Goal: Use online tool/utility: Utilize a website feature to perform a specific function

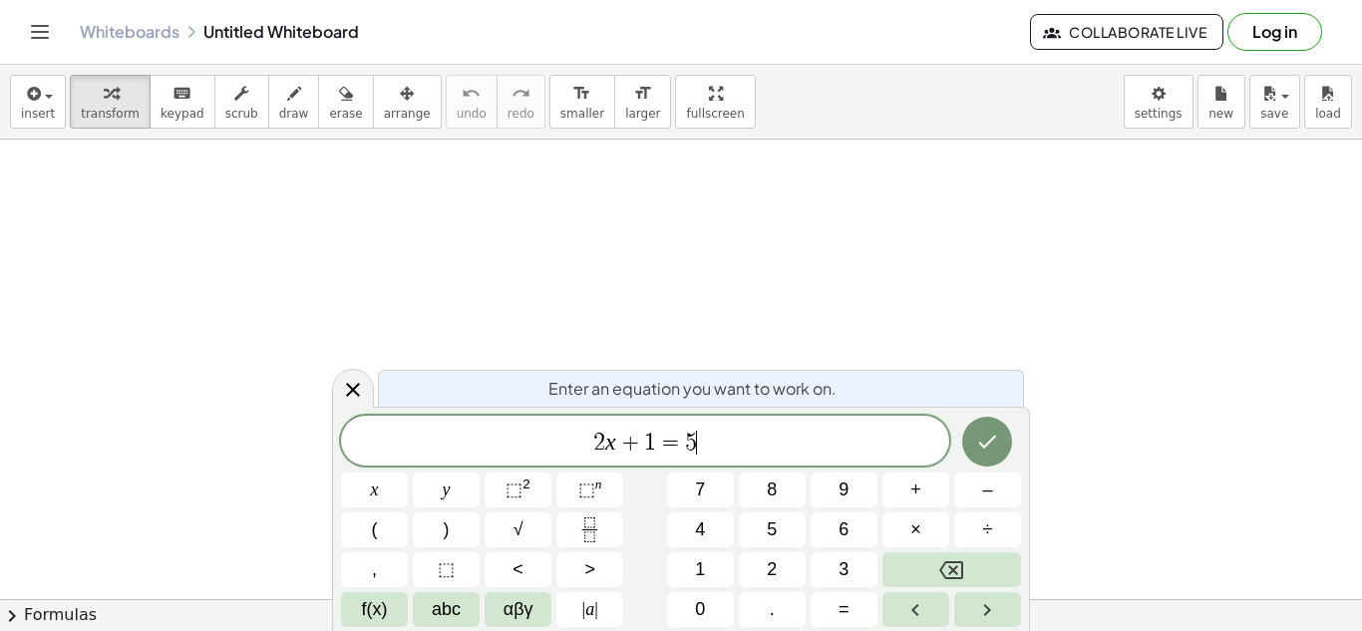
scroll to position [1, 0]
click at [715, 448] on span "2 x + 1 = 5 ​" at bounding box center [645, 443] width 608 height 28
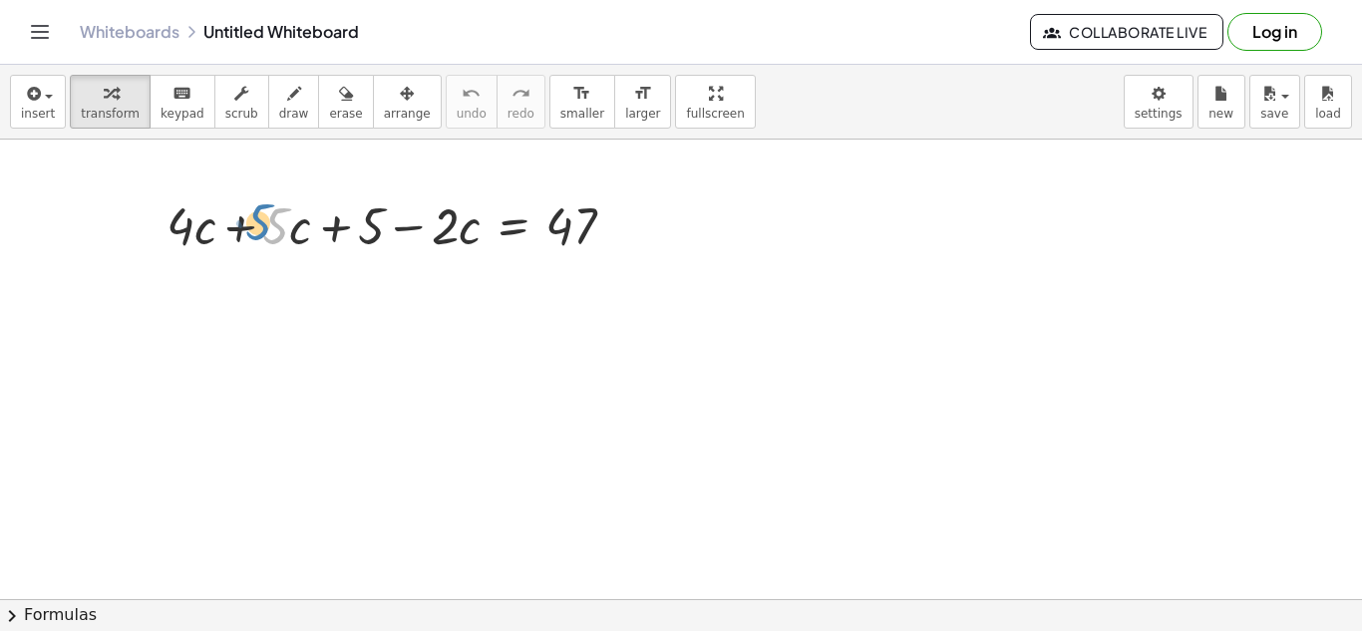
drag, startPoint x: 275, startPoint y: 244, endPoint x: 256, endPoint y: 240, distance: 19.4
click at [256, 240] on div at bounding box center [398, 224] width 484 height 68
drag, startPoint x: 364, startPoint y: 231, endPoint x: 628, endPoint y: 236, distance: 264.2
click at [628, 236] on div at bounding box center [398, 224] width 484 height 68
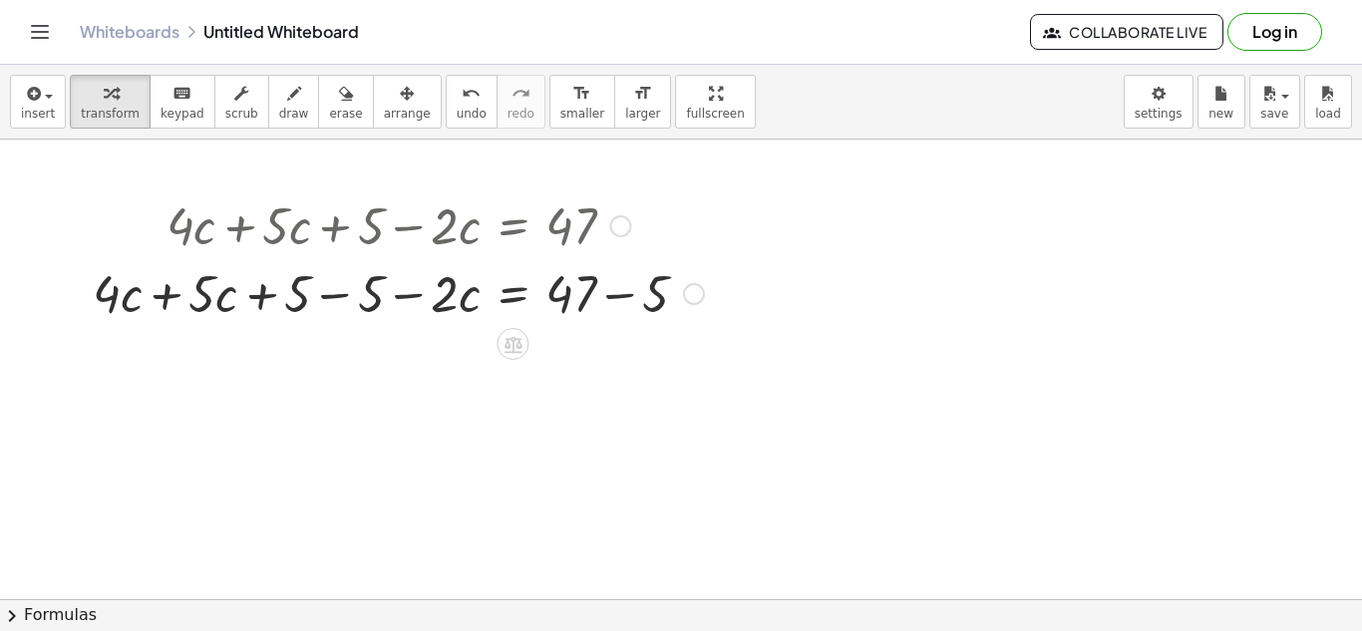
click at [618, 229] on div at bounding box center [620, 226] width 22 height 22
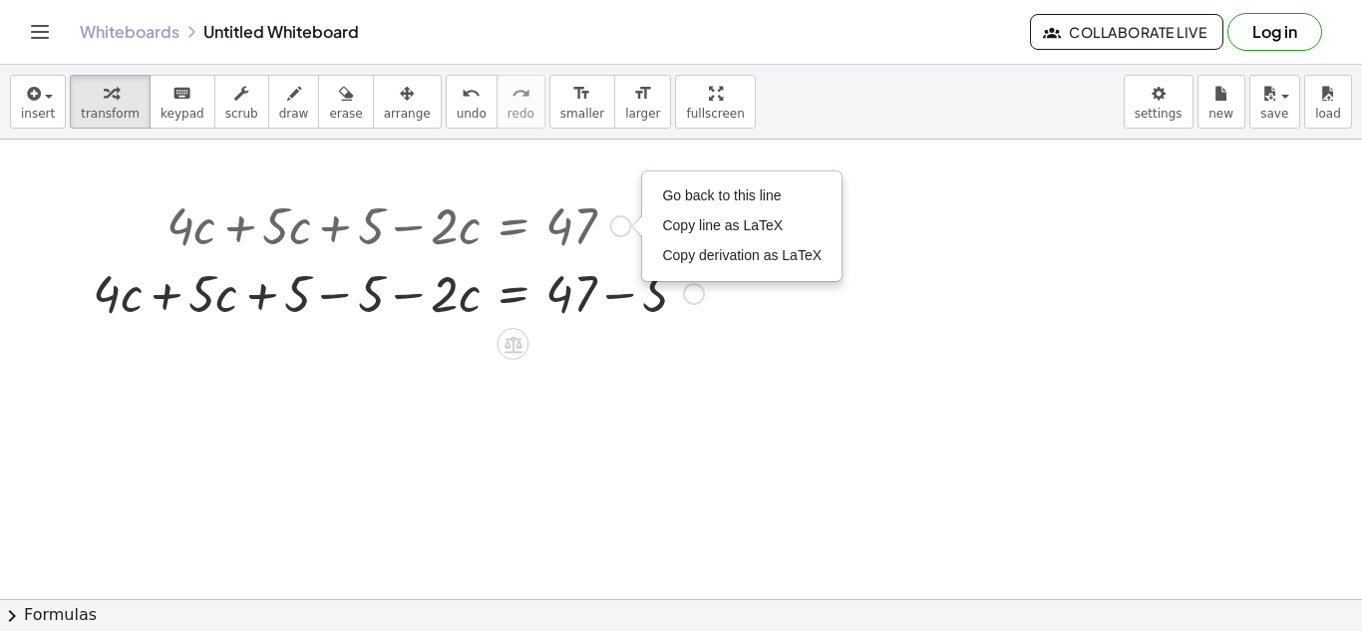
click at [638, 295] on div at bounding box center [398, 292] width 631 height 68
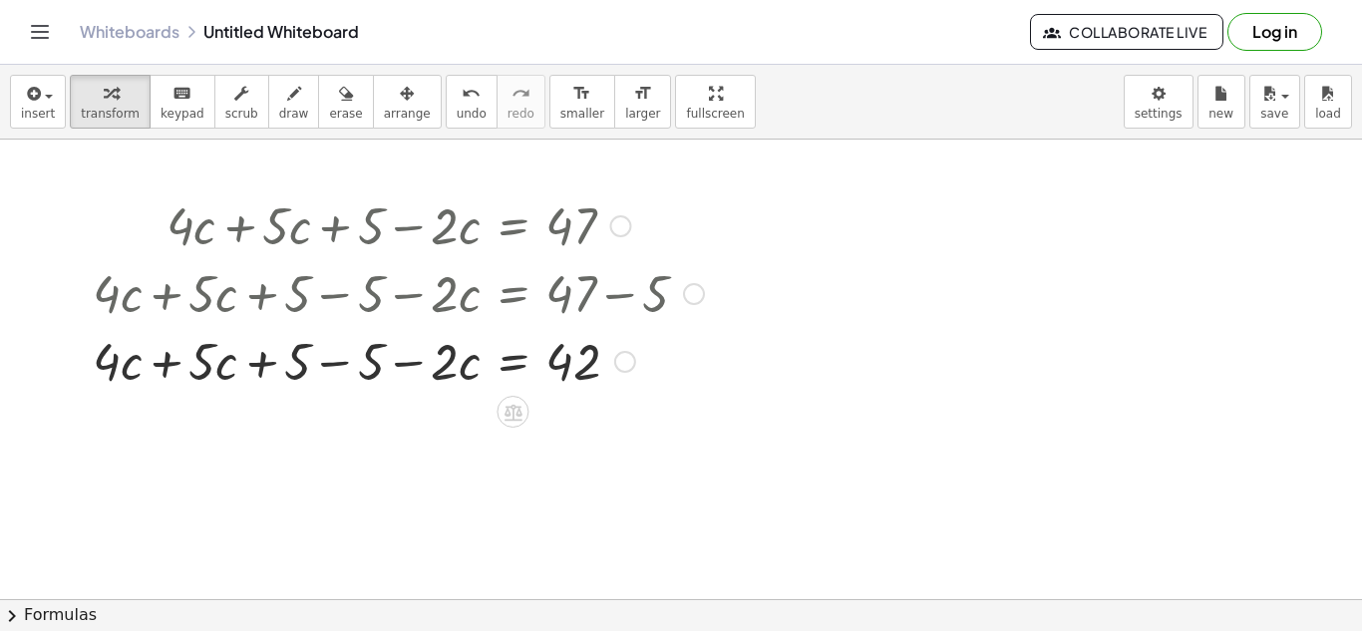
click at [480, 374] on div at bounding box center [398, 360] width 631 height 68
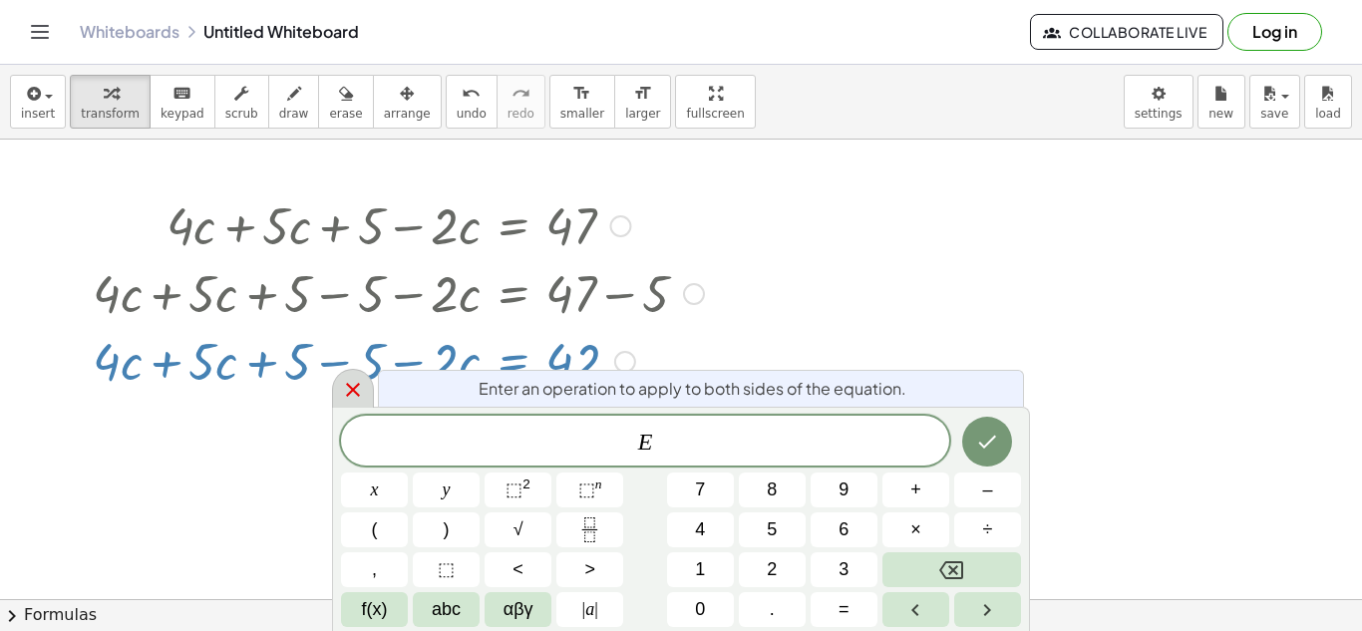
click at [351, 378] on icon at bounding box center [353, 390] width 24 height 24
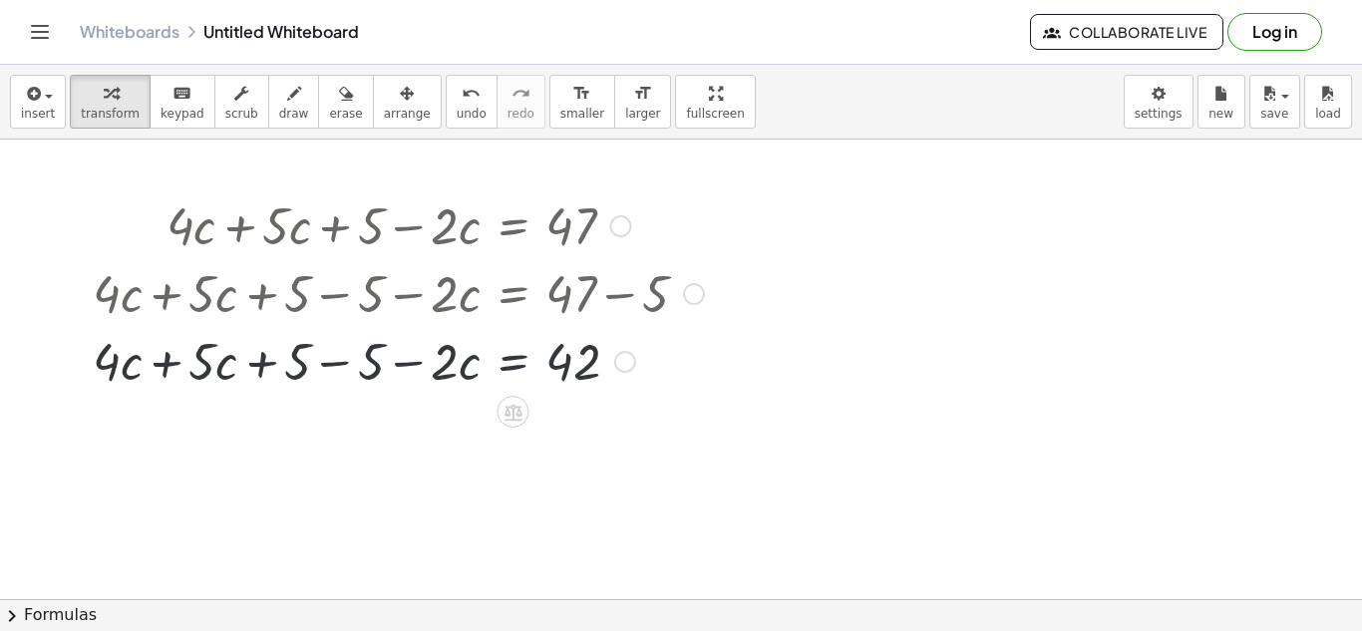
click at [334, 372] on div at bounding box center [398, 360] width 631 height 68
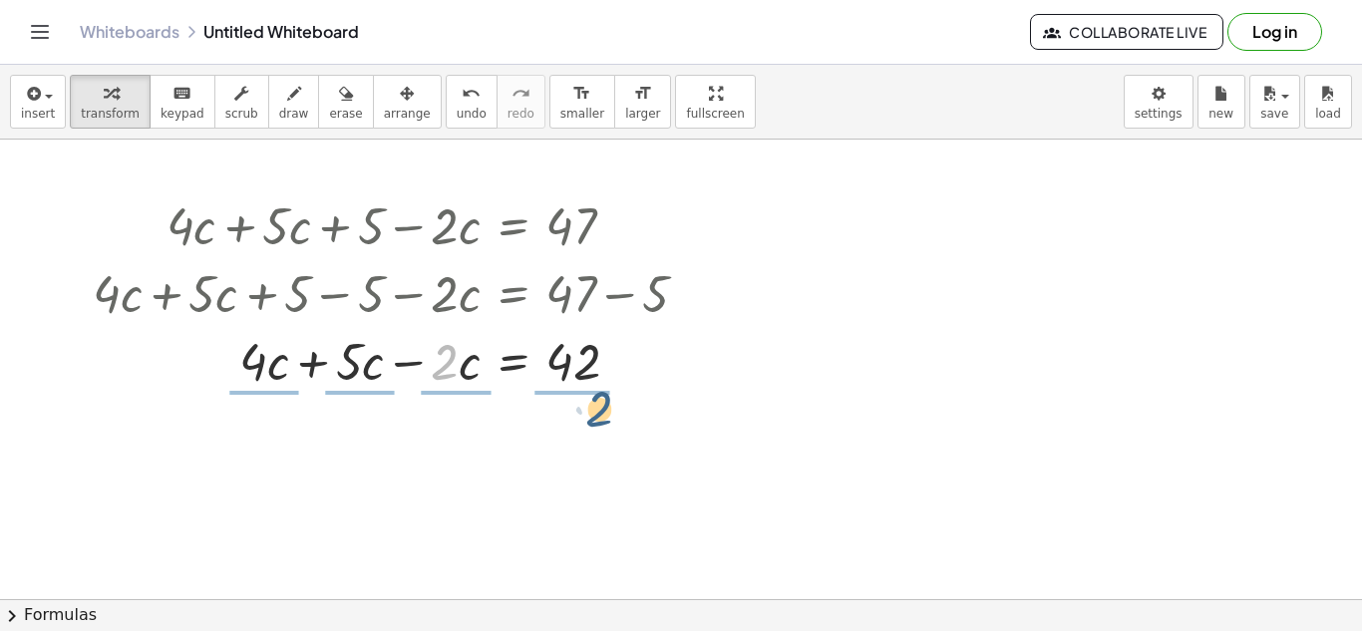
drag, startPoint x: 442, startPoint y: 374, endPoint x: 601, endPoint y: 421, distance: 166.2
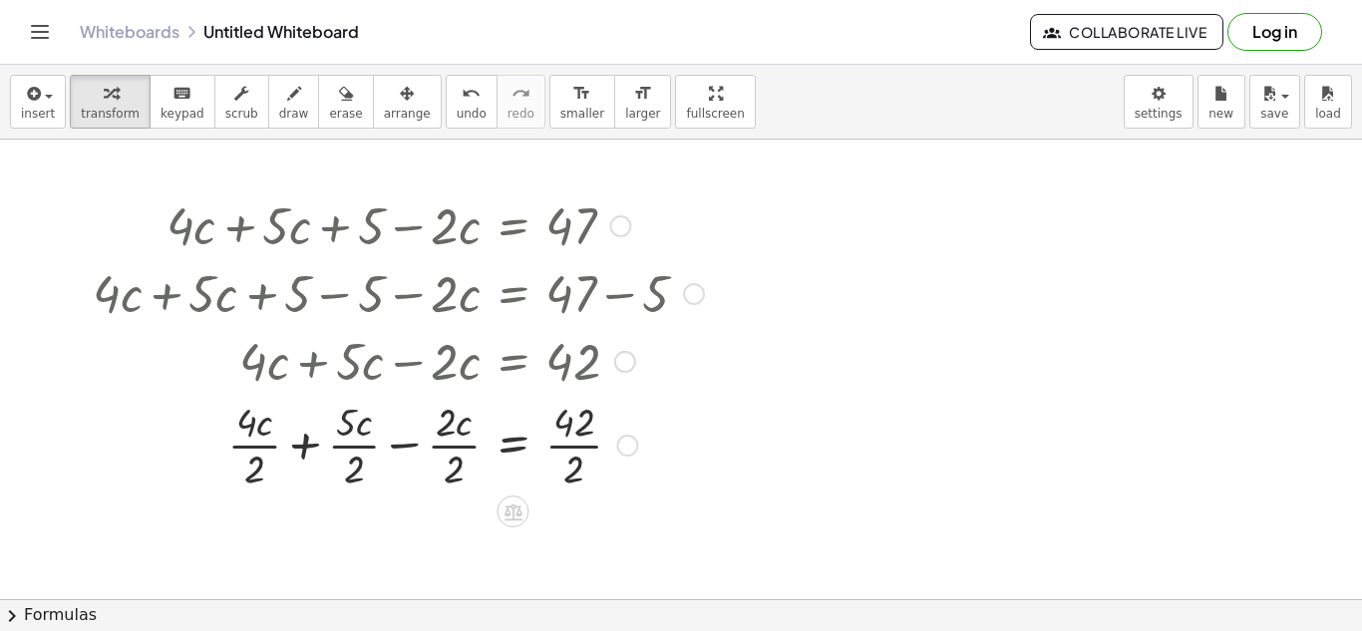
click at [454, 462] on div at bounding box center [398, 444] width 631 height 100
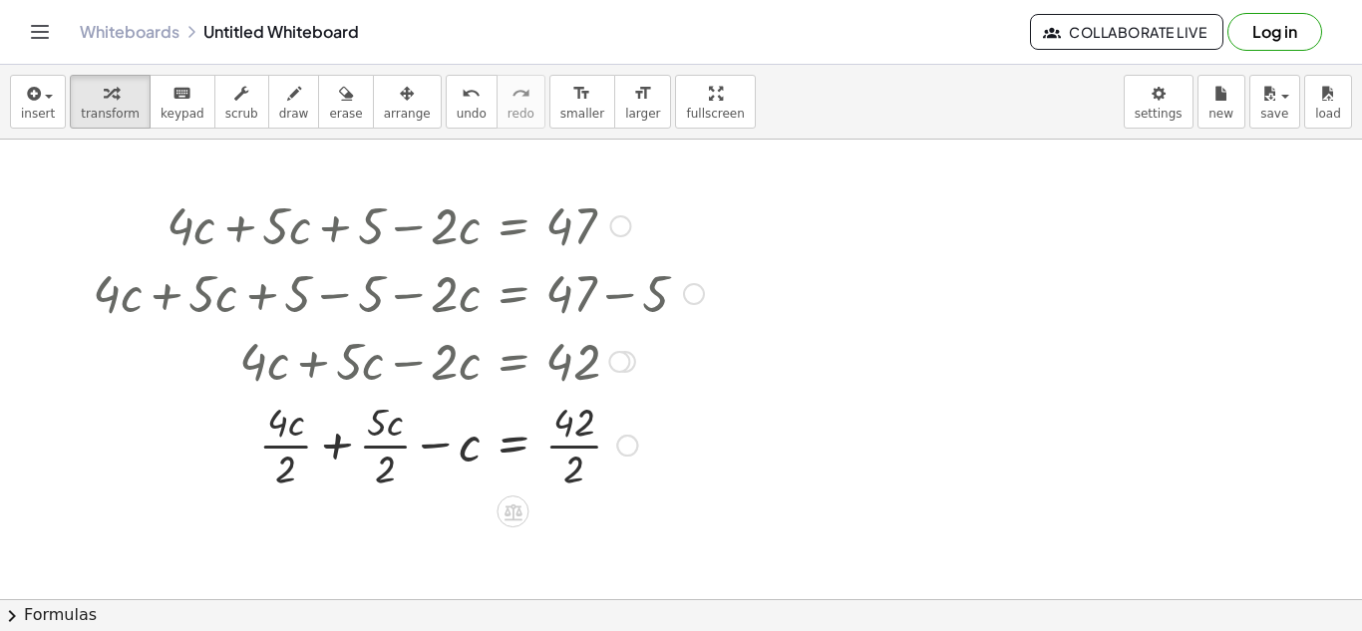
click at [572, 471] on div at bounding box center [398, 444] width 631 height 100
click at [380, 472] on div at bounding box center [398, 444] width 631 height 100
drag, startPoint x: 381, startPoint y: 472, endPoint x: 368, endPoint y: 428, distance: 46.7
click at [368, 428] on div at bounding box center [398, 444] width 631 height 100
drag, startPoint x: 380, startPoint y: 426, endPoint x: 239, endPoint y: 439, distance: 141.1
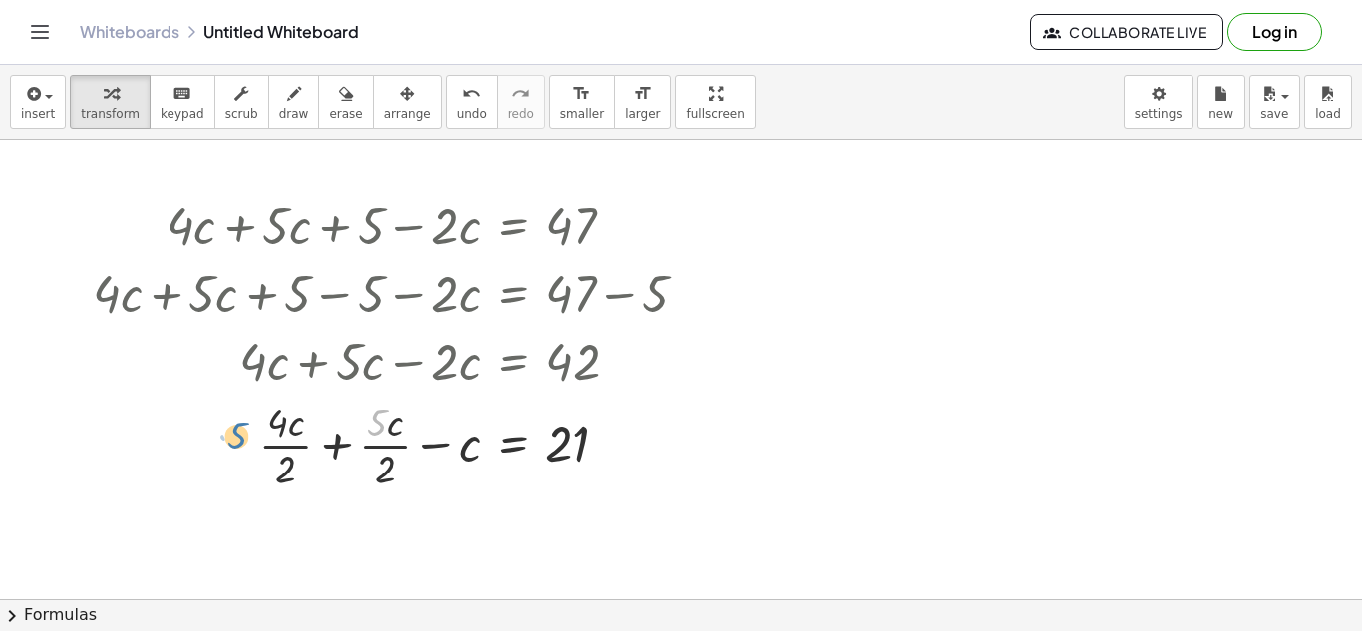
click at [239, 439] on div at bounding box center [398, 444] width 631 height 100
click at [462, 94] on icon "undo" at bounding box center [471, 94] width 19 height 24
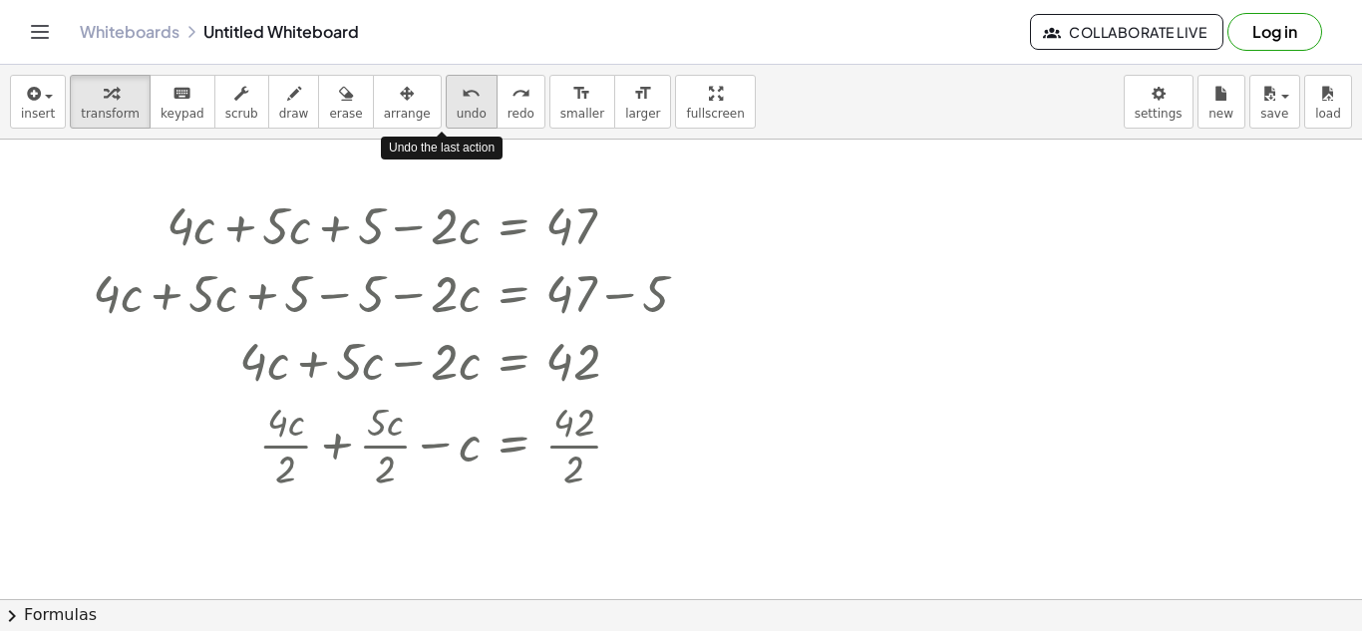
click at [462, 94] on icon "undo" at bounding box center [471, 94] width 19 height 24
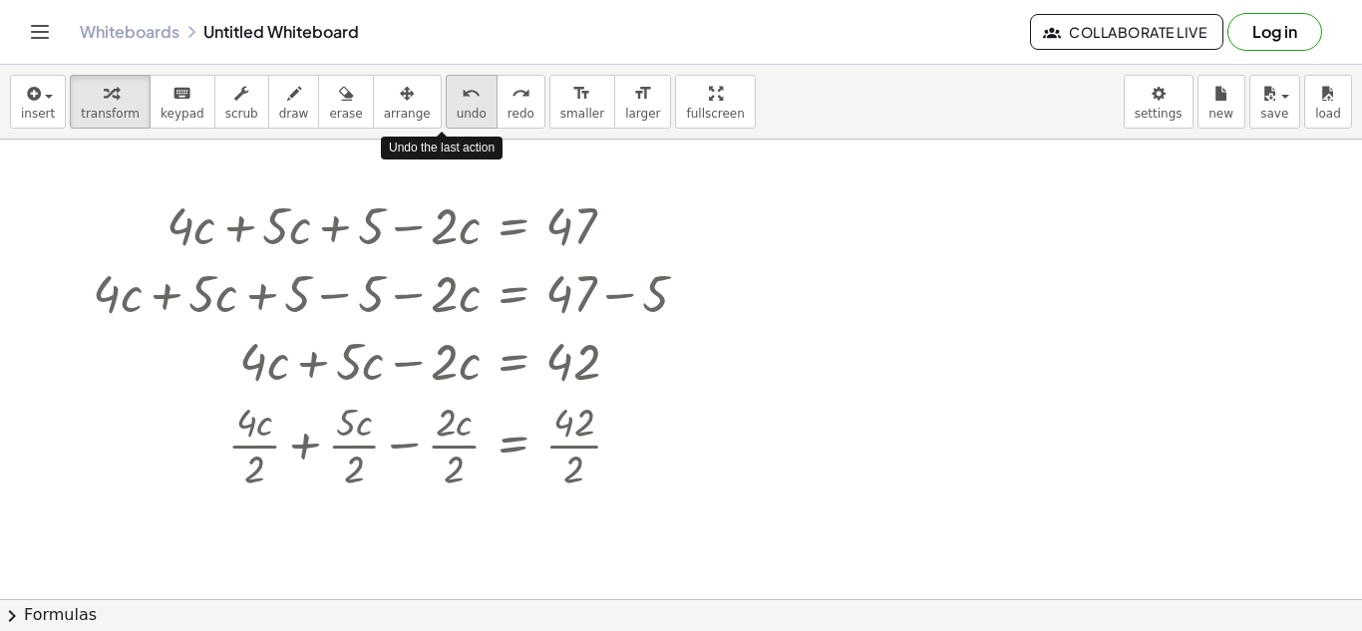
click at [462, 94] on icon "undo" at bounding box center [471, 94] width 19 height 24
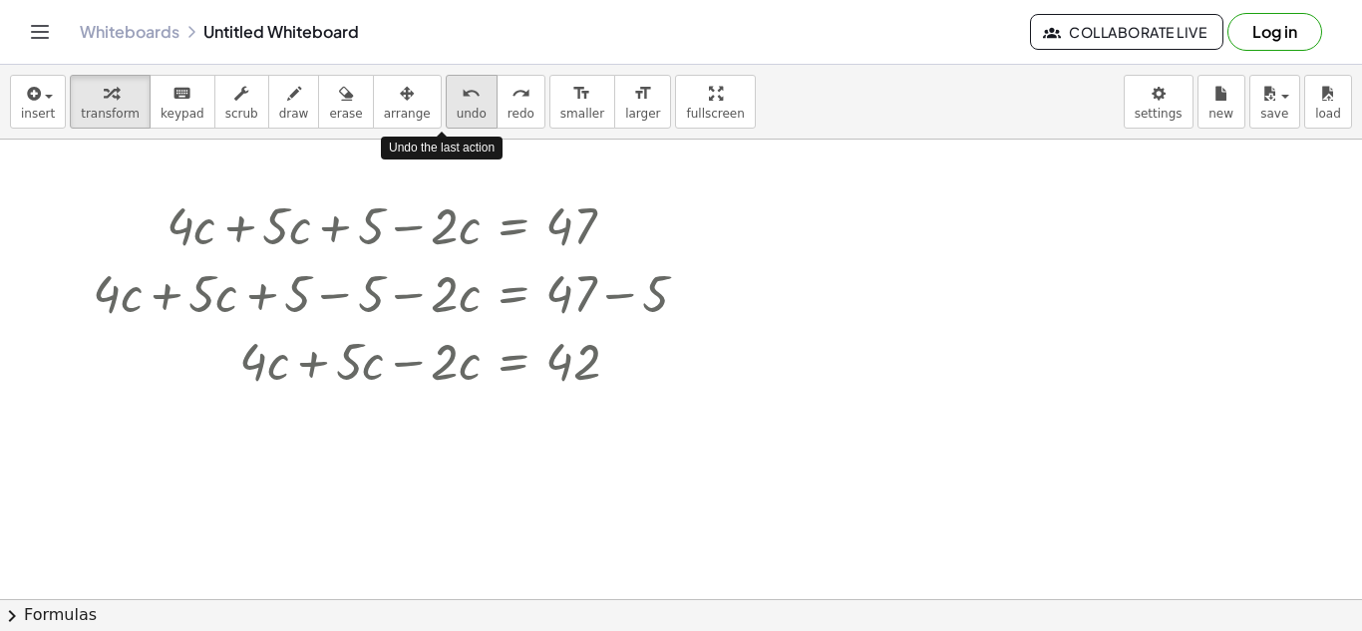
click at [462, 94] on icon "undo" at bounding box center [471, 94] width 19 height 24
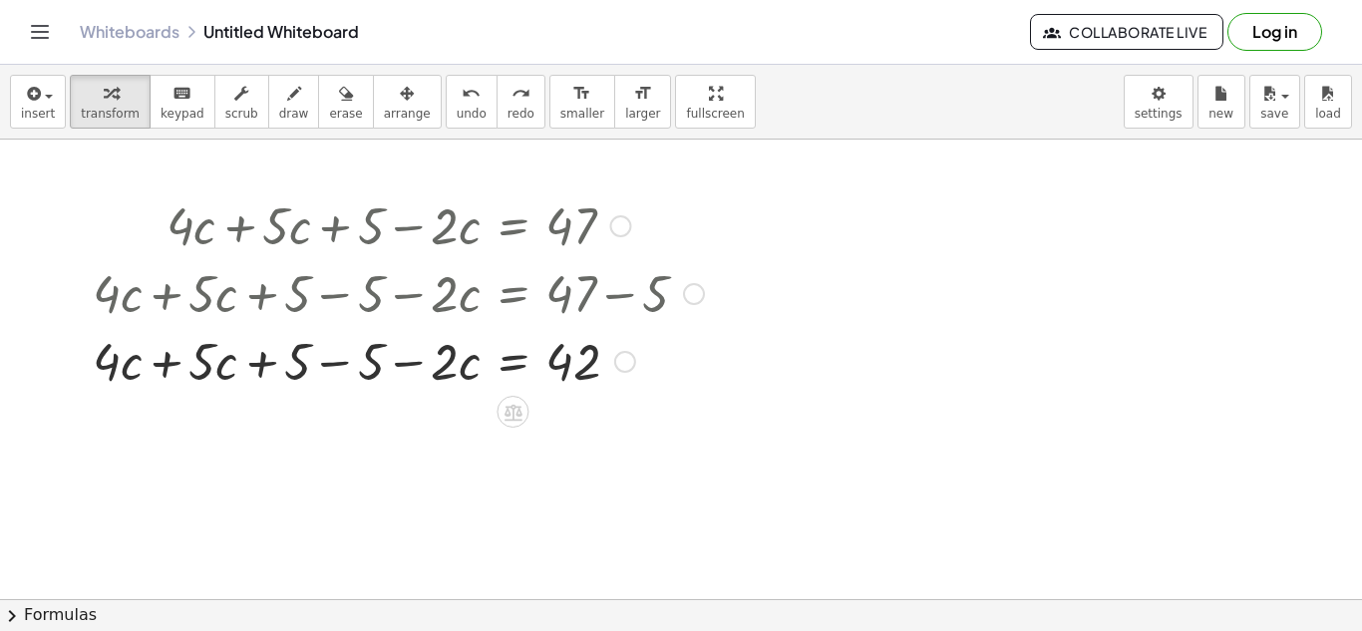
click at [403, 373] on div at bounding box center [361, 360] width 706 height 68
click at [383, 371] on div at bounding box center [361, 360] width 706 height 68
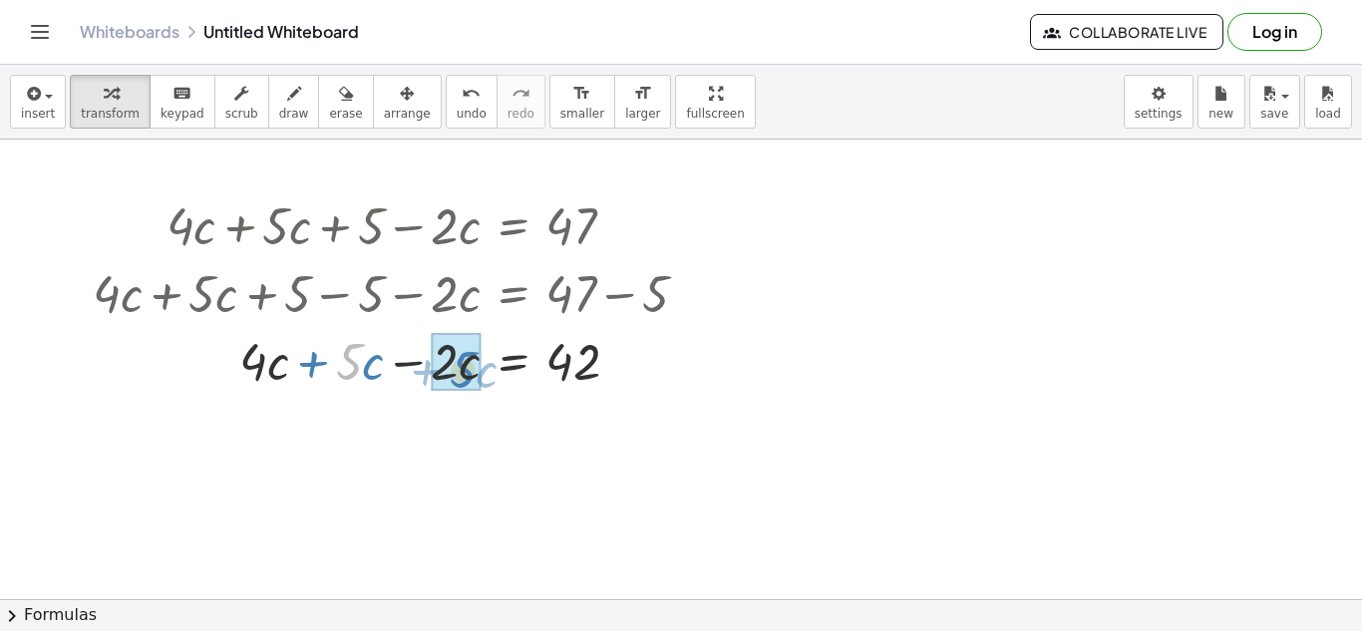
drag, startPoint x: 352, startPoint y: 359, endPoint x: 466, endPoint y: 367, distance: 113.9
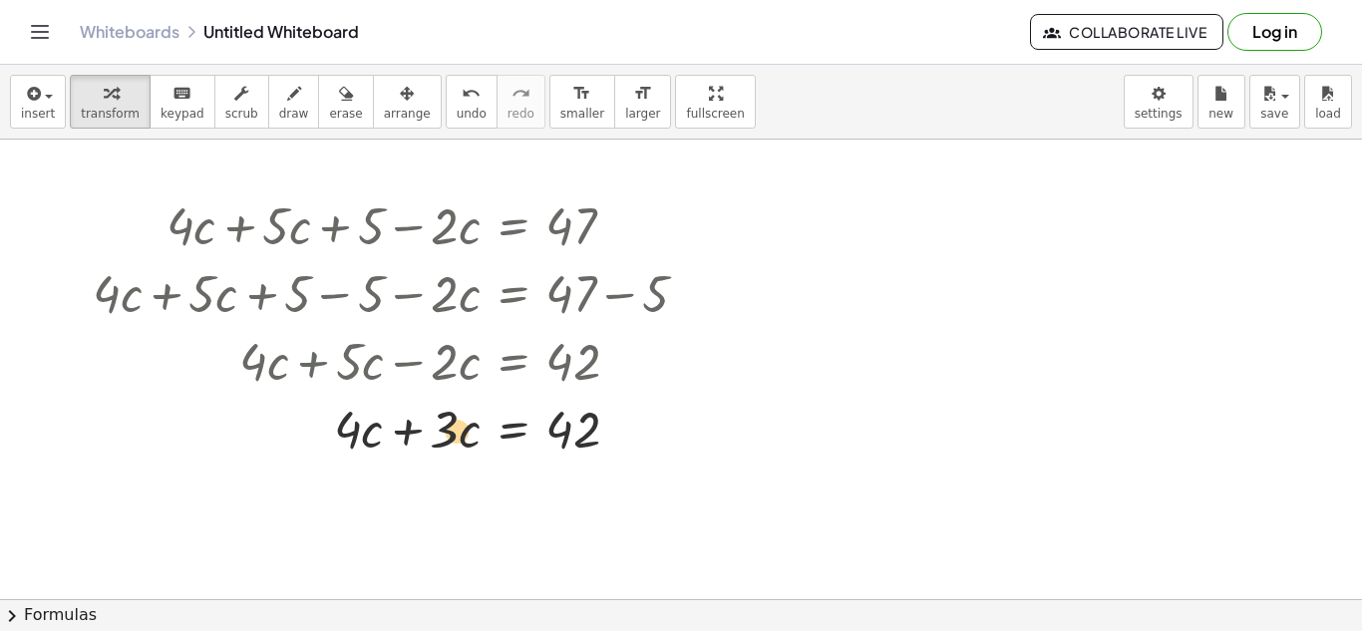
drag, startPoint x: 446, startPoint y: 445, endPoint x: 457, endPoint y: 445, distance: 11.0
click at [457, 445] on div at bounding box center [398, 428] width 631 height 68
drag, startPoint x: 338, startPoint y: 436, endPoint x: 546, endPoint y: 483, distance: 213.8
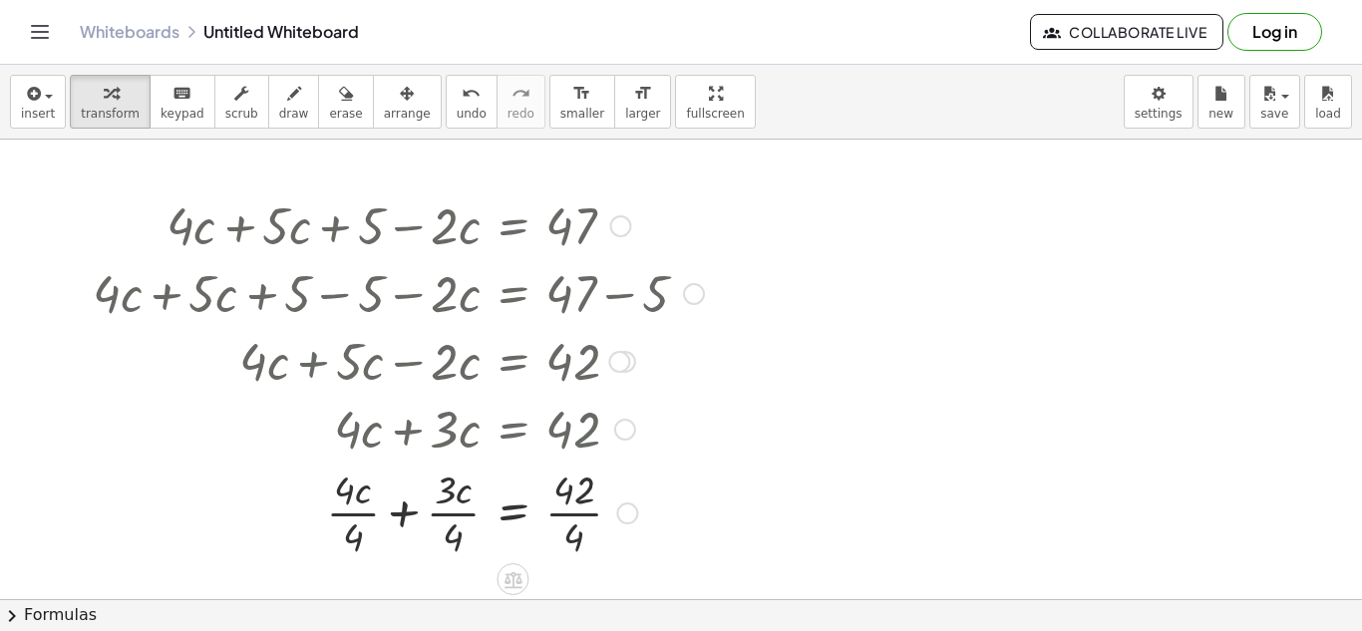
click at [587, 528] on div at bounding box center [398, 512] width 631 height 100
click at [574, 532] on div at bounding box center [398, 512] width 631 height 100
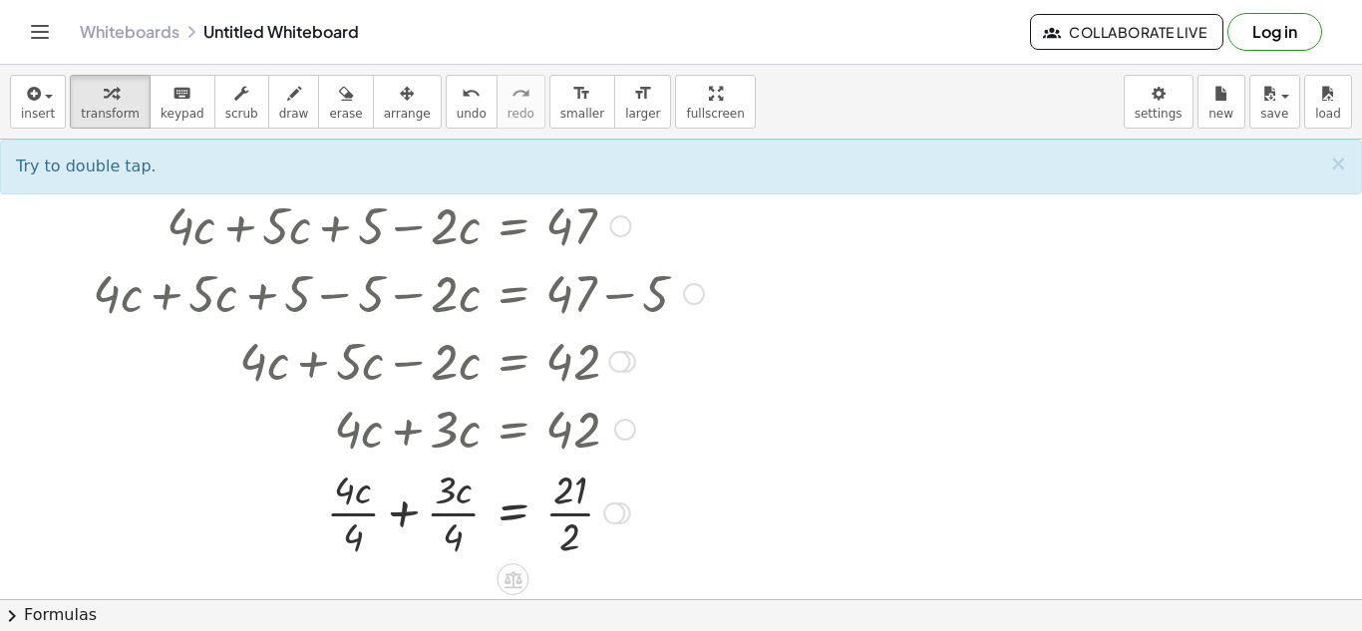
click at [573, 532] on div at bounding box center [398, 512] width 631 height 100
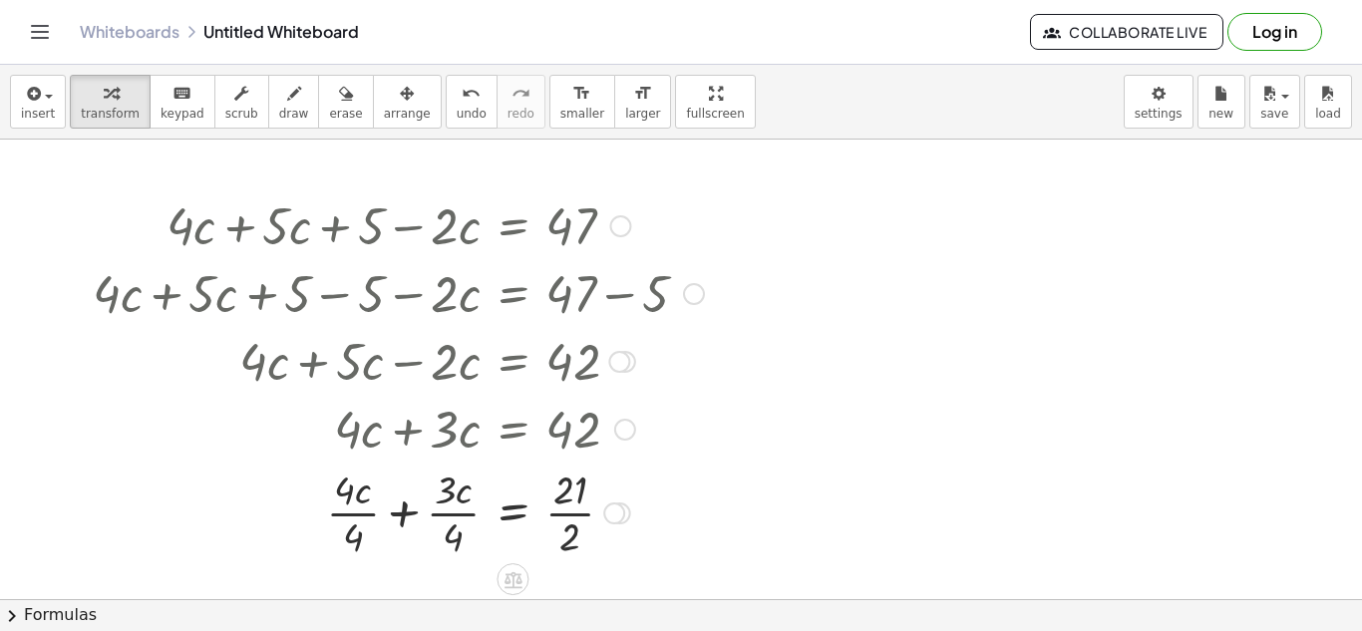
click at [573, 532] on div at bounding box center [398, 512] width 631 height 100
click at [442, 532] on div at bounding box center [398, 512] width 631 height 100
click at [460, 532] on div at bounding box center [398, 512] width 631 height 100
click at [373, 536] on div at bounding box center [398, 512] width 631 height 100
drag, startPoint x: 446, startPoint y: 533, endPoint x: 420, endPoint y: 448, distance: 89.6
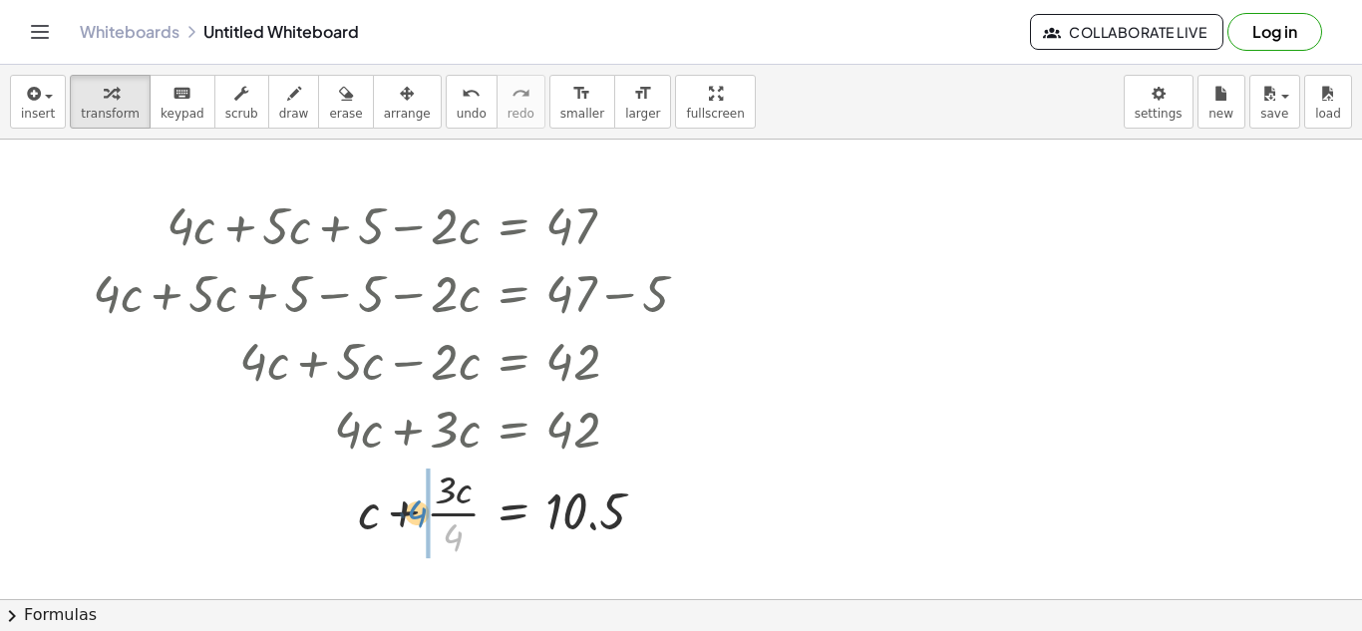
drag, startPoint x: 455, startPoint y: 532, endPoint x: 421, endPoint y: 509, distance: 40.9
click at [421, 509] on div at bounding box center [398, 512] width 631 height 100
click at [406, 526] on div at bounding box center [398, 512] width 631 height 100
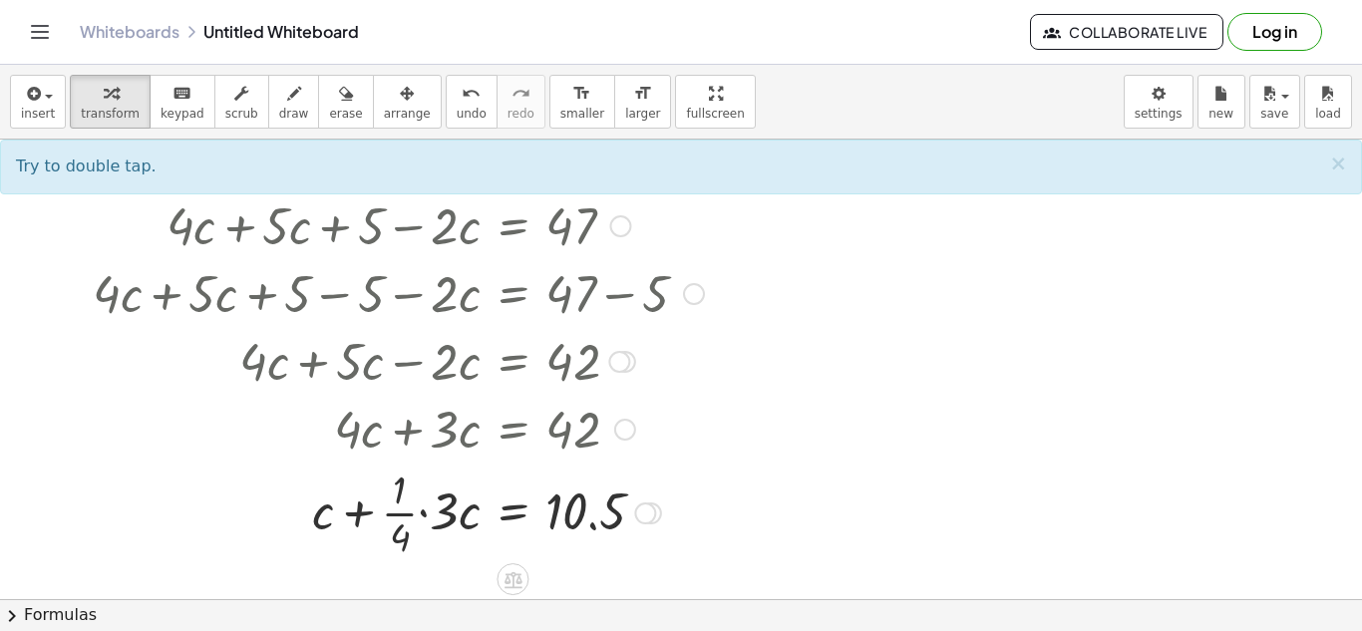
click at [421, 523] on div at bounding box center [398, 512] width 631 height 100
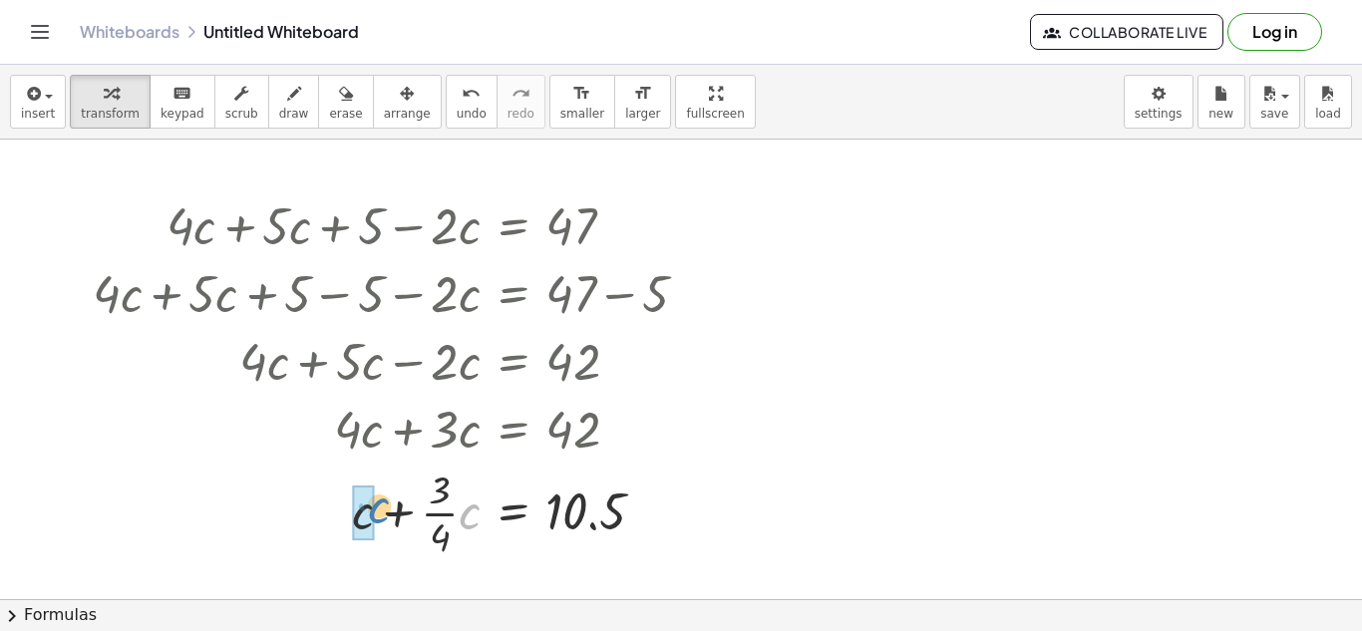
drag, startPoint x: 474, startPoint y: 512, endPoint x: 375, endPoint y: 507, distance: 99.8
click at [375, 507] on div at bounding box center [398, 512] width 631 height 100
click at [372, 514] on div at bounding box center [398, 512] width 631 height 108
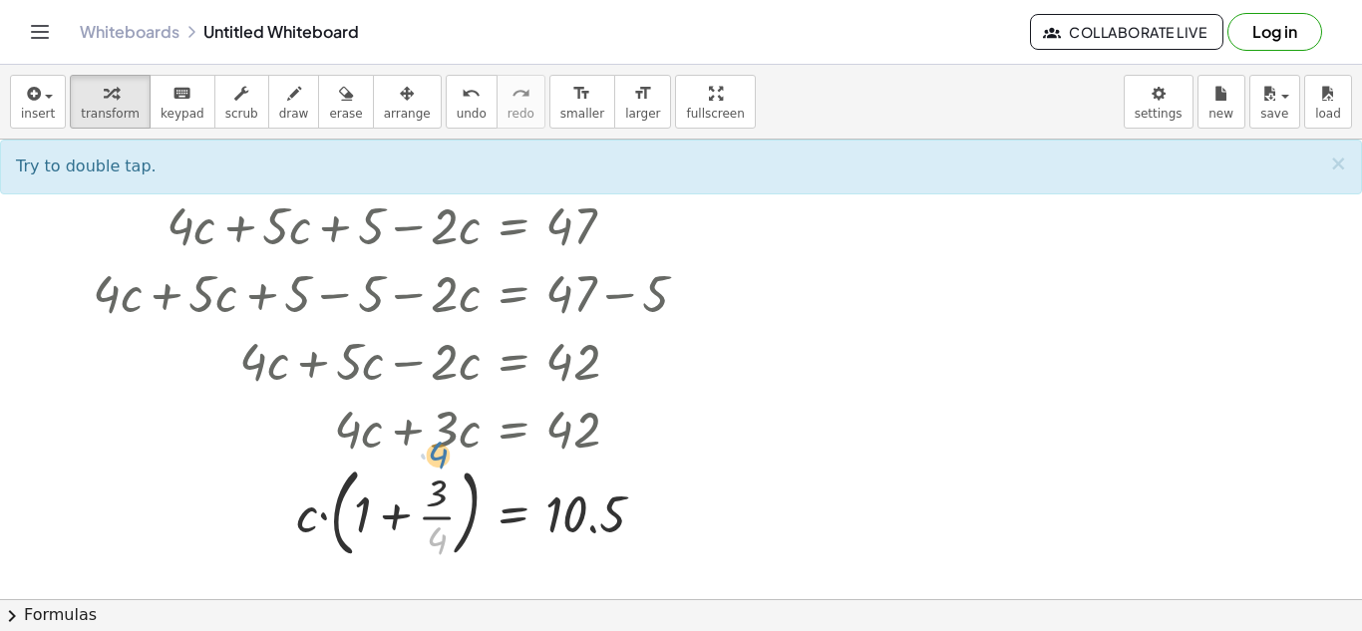
drag, startPoint x: 437, startPoint y: 534, endPoint x: 438, endPoint y: 470, distance: 63.8
click at [438, 470] on div at bounding box center [398, 512] width 631 height 108
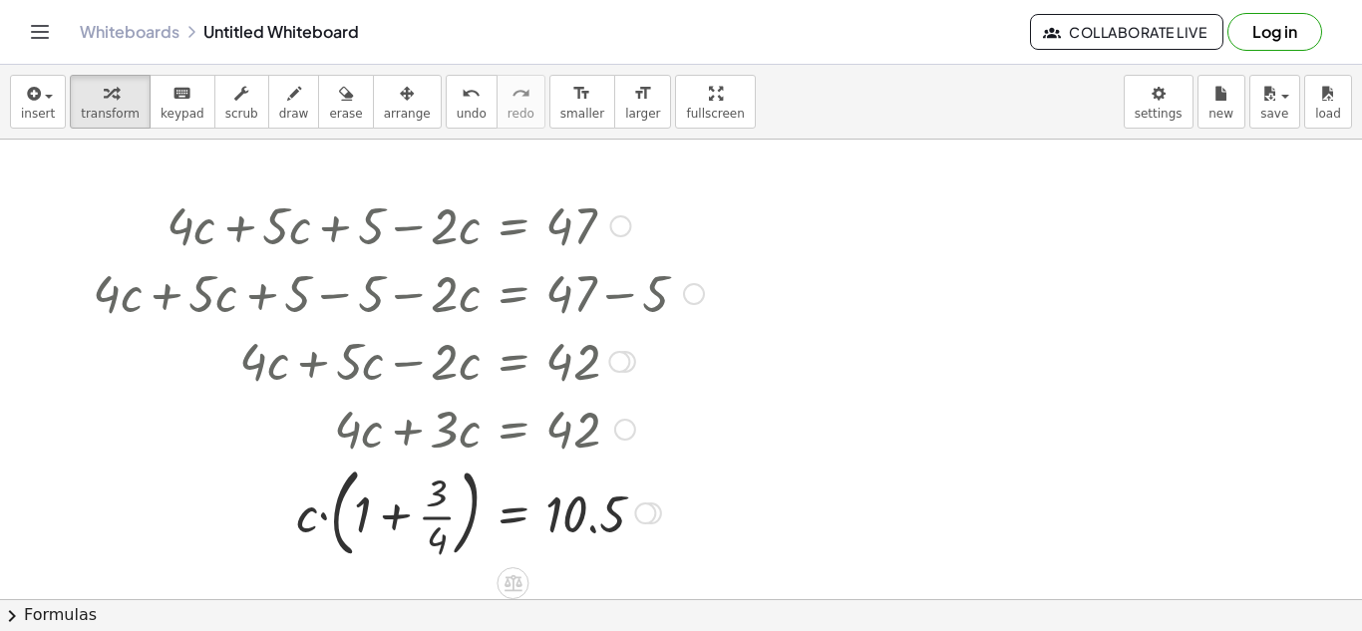
click at [423, 512] on div at bounding box center [398, 512] width 631 height 108
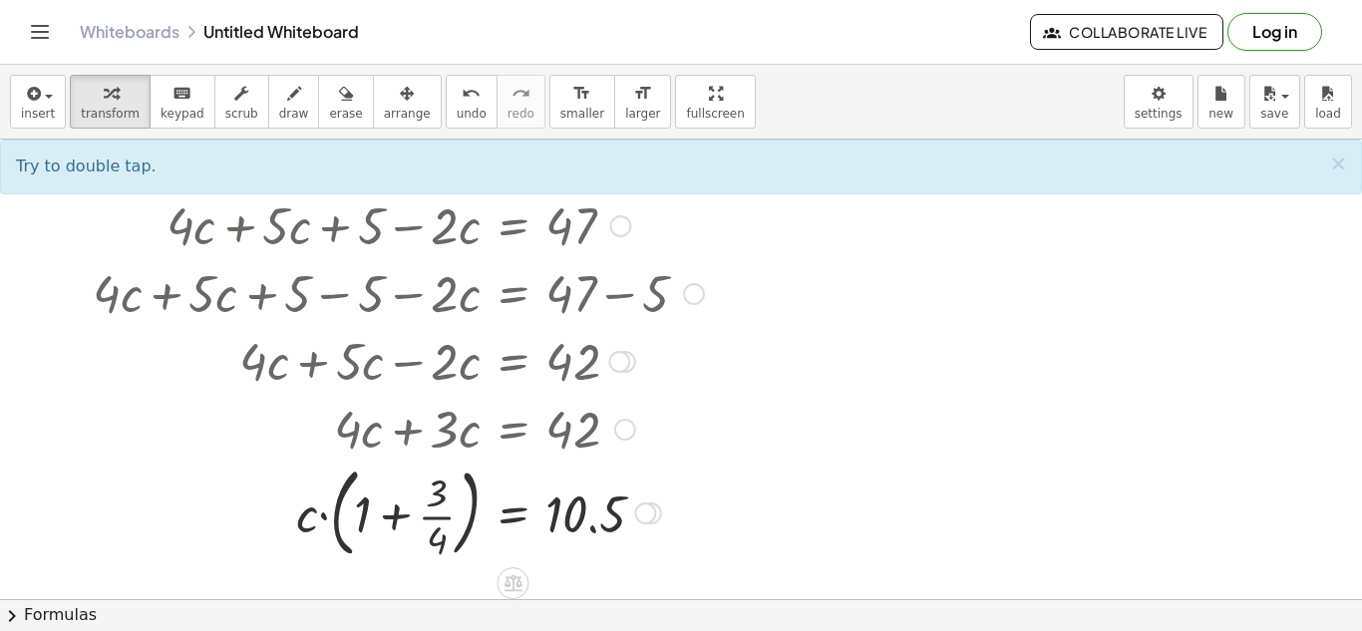
click at [374, 505] on div at bounding box center [398, 512] width 631 height 108
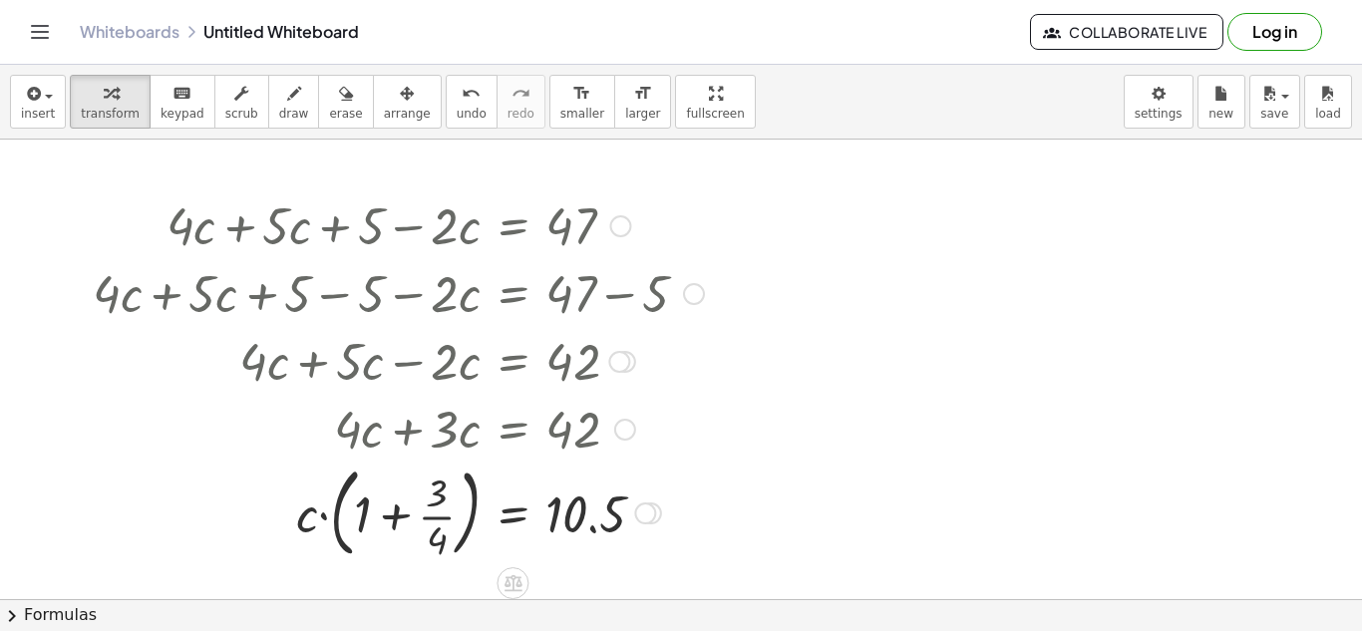
click at [374, 505] on div at bounding box center [398, 512] width 631 height 108
click at [430, 498] on div at bounding box center [398, 512] width 631 height 100
click at [412, 495] on div at bounding box center [398, 512] width 631 height 100
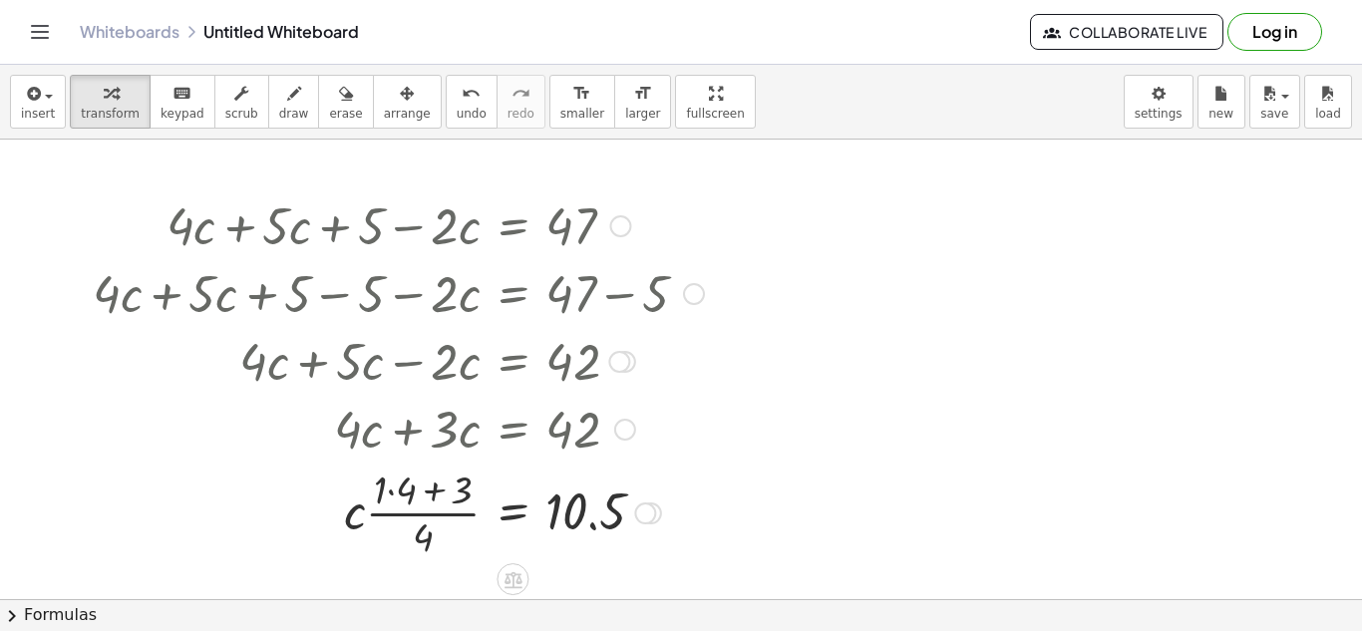
click at [412, 495] on div at bounding box center [398, 512] width 631 height 100
click at [424, 494] on div at bounding box center [398, 512] width 631 height 100
click at [454, 530] on div at bounding box center [398, 512] width 631 height 100
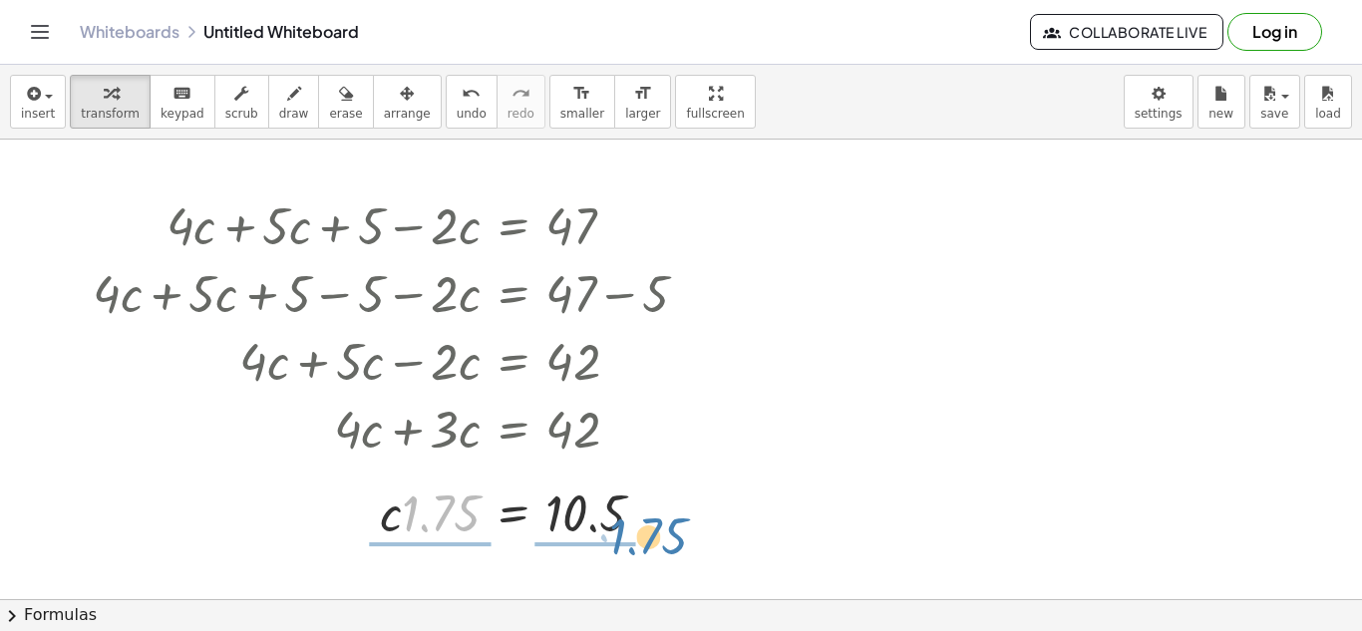
drag, startPoint x: 407, startPoint y: 520, endPoint x: 614, endPoint y: 544, distance: 208.7
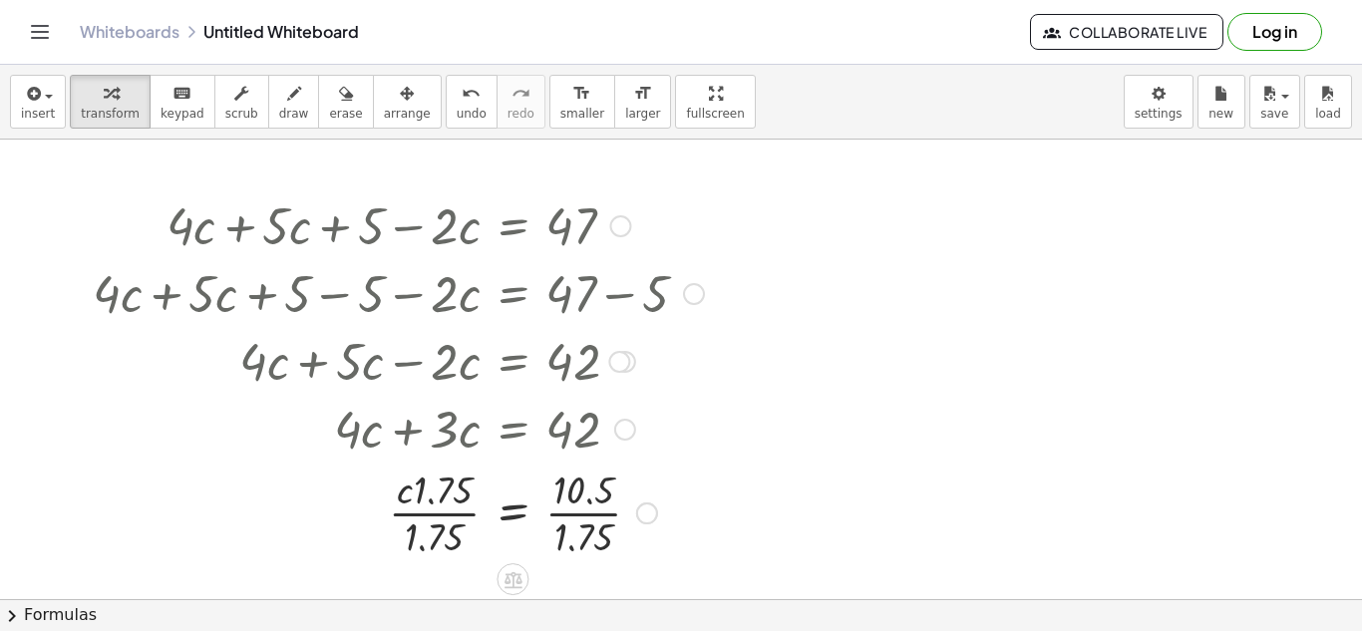
click at [440, 535] on div at bounding box center [398, 512] width 631 height 100
click at [568, 524] on div at bounding box center [398, 512] width 631 height 100
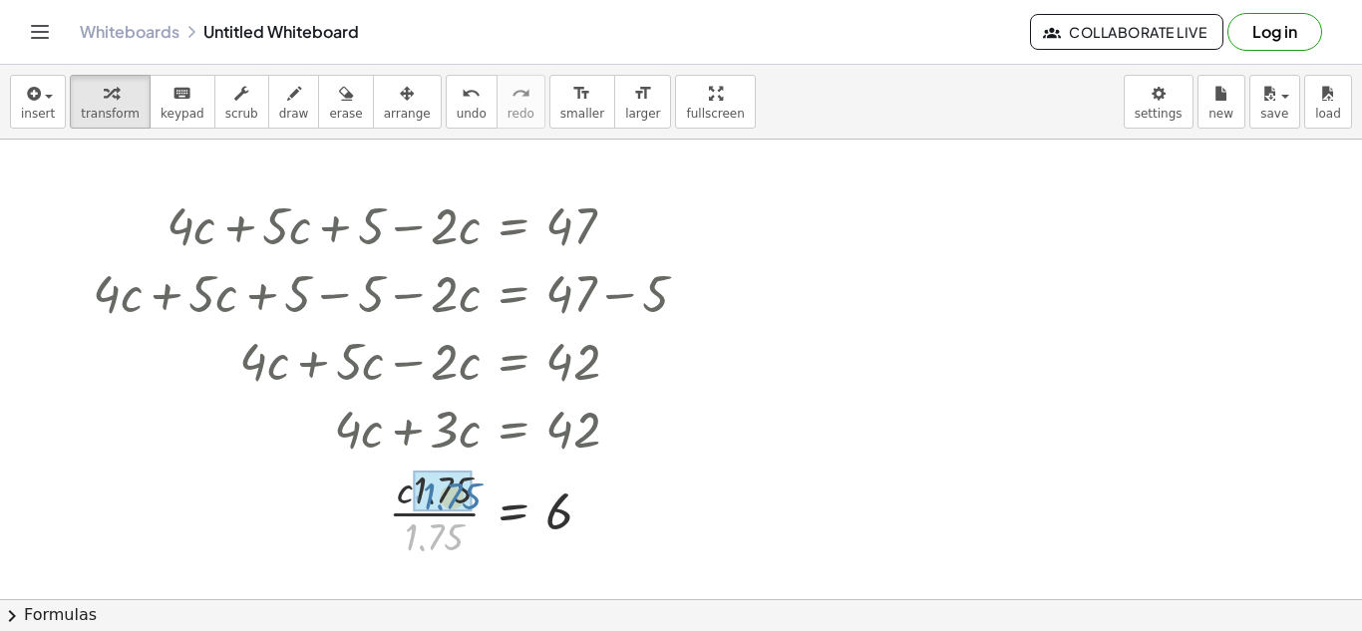
drag, startPoint x: 452, startPoint y: 530, endPoint x: 467, endPoint y: 488, distance: 44.8
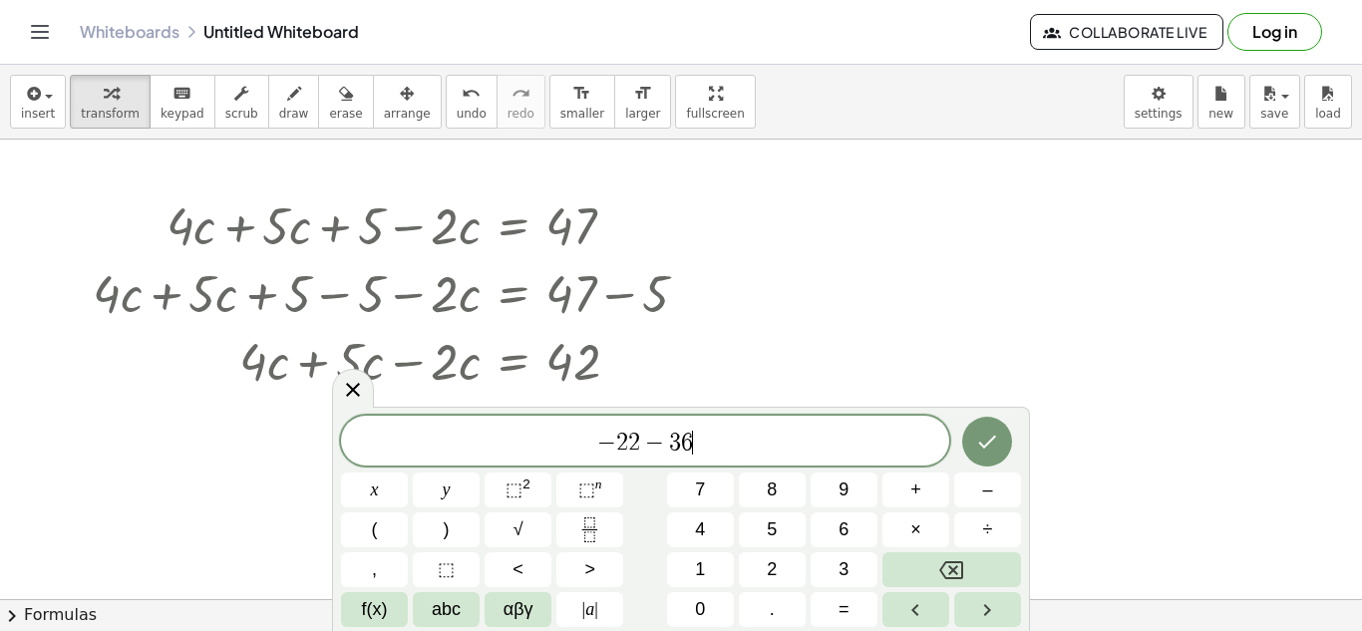
scroll to position [7, 0]
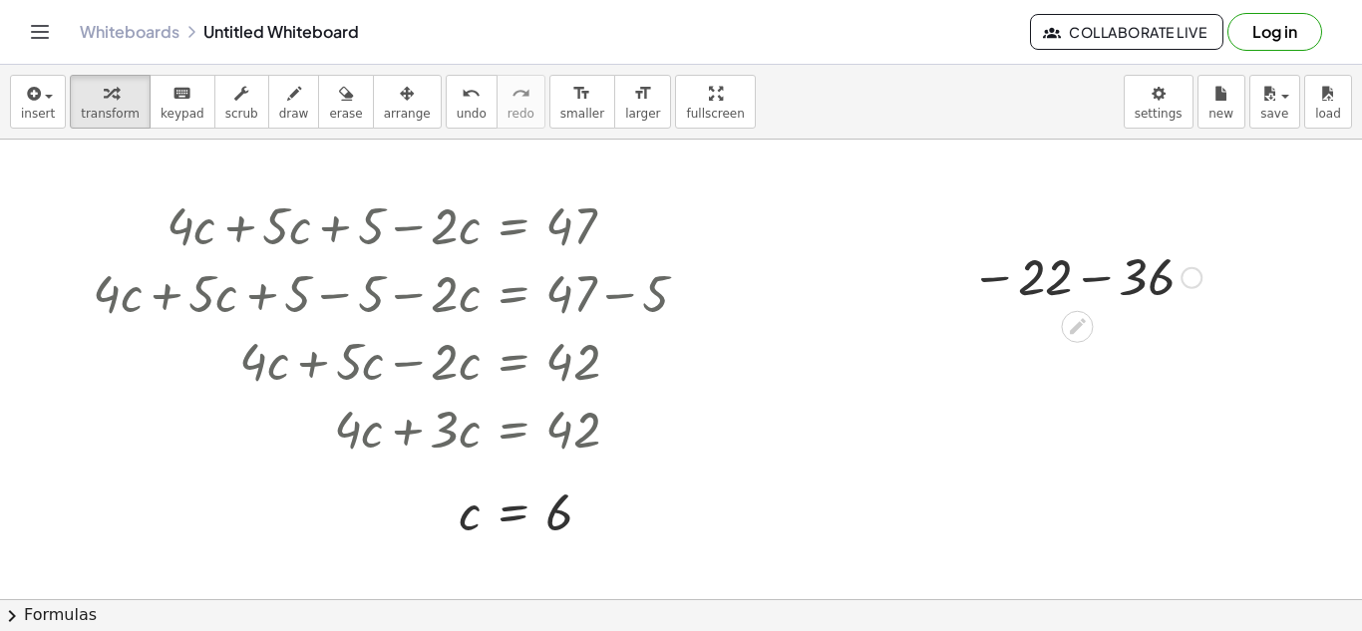
click at [1143, 291] on div at bounding box center [1086, 276] width 250 height 66
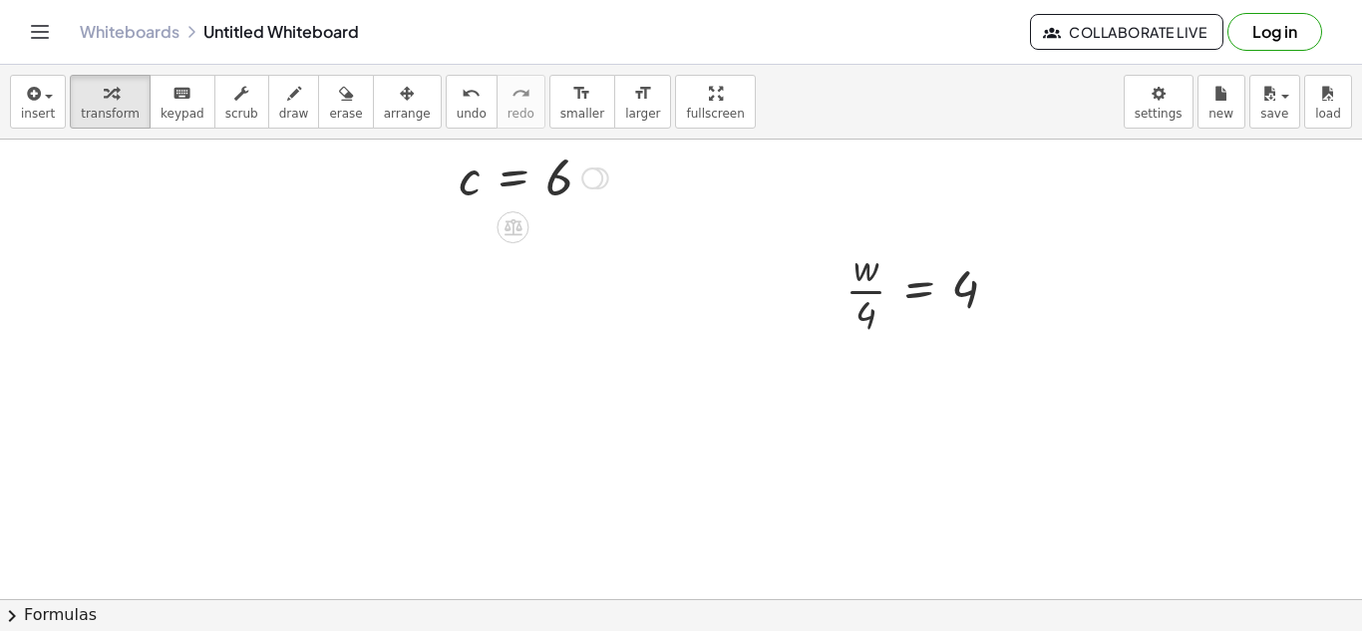
scroll to position [343, 0]
drag, startPoint x: 866, startPoint y: 308, endPoint x: 968, endPoint y: 287, distance: 103.8
click at [968, 287] on div at bounding box center [929, 281] width 188 height 100
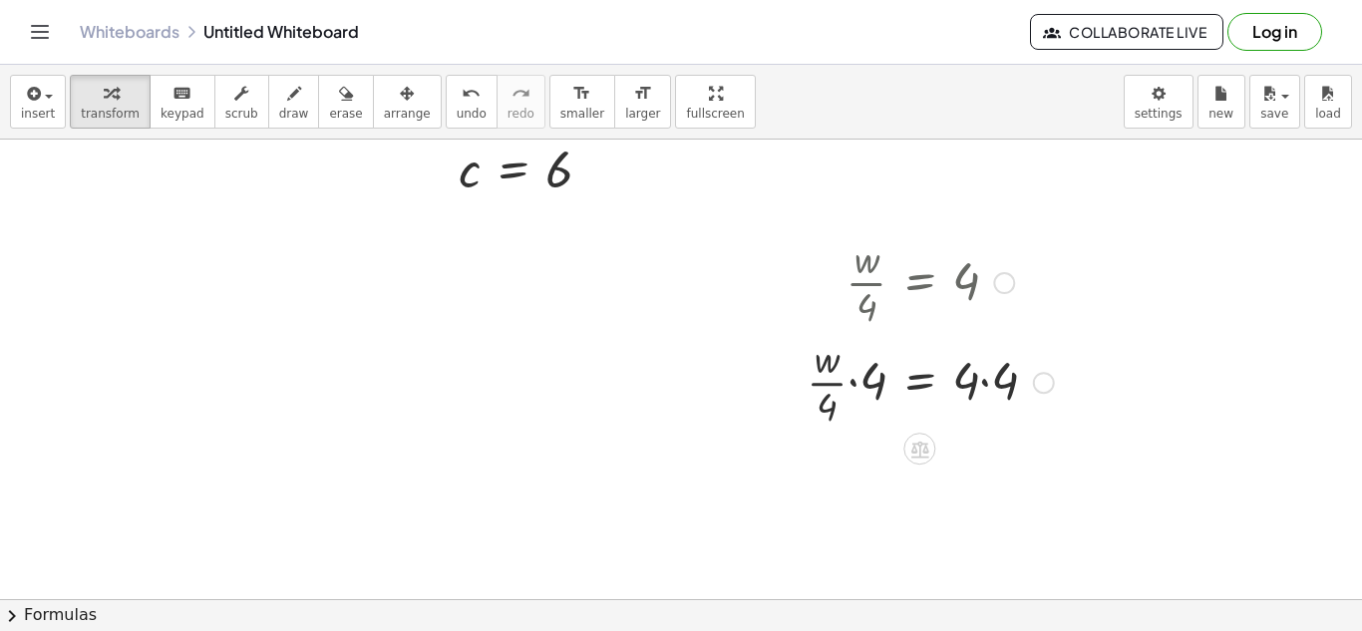
click at [827, 420] on div at bounding box center [929, 381] width 267 height 100
drag, startPoint x: 827, startPoint y: 420, endPoint x: 870, endPoint y: 397, distance: 48.6
click at [1002, 453] on div at bounding box center [929, 465] width 267 height 68
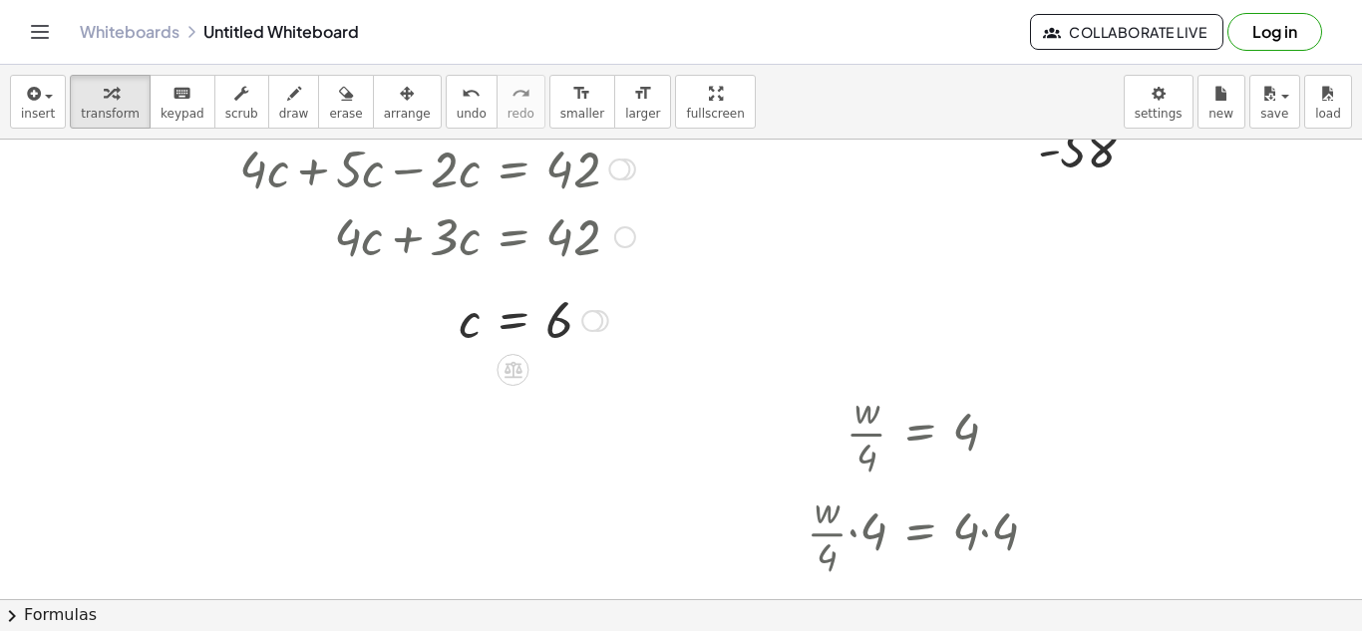
scroll to position [198, 0]
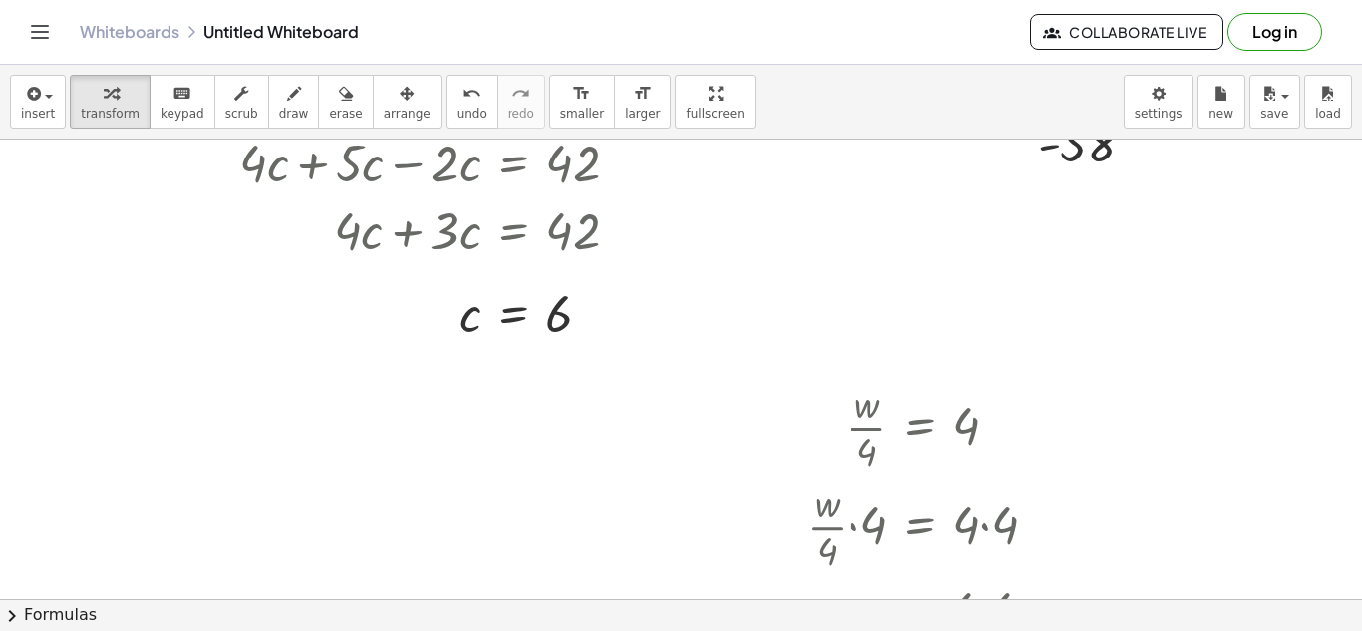
click at [187, 466] on div at bounding box center [681, 465] width 1362 height 1049
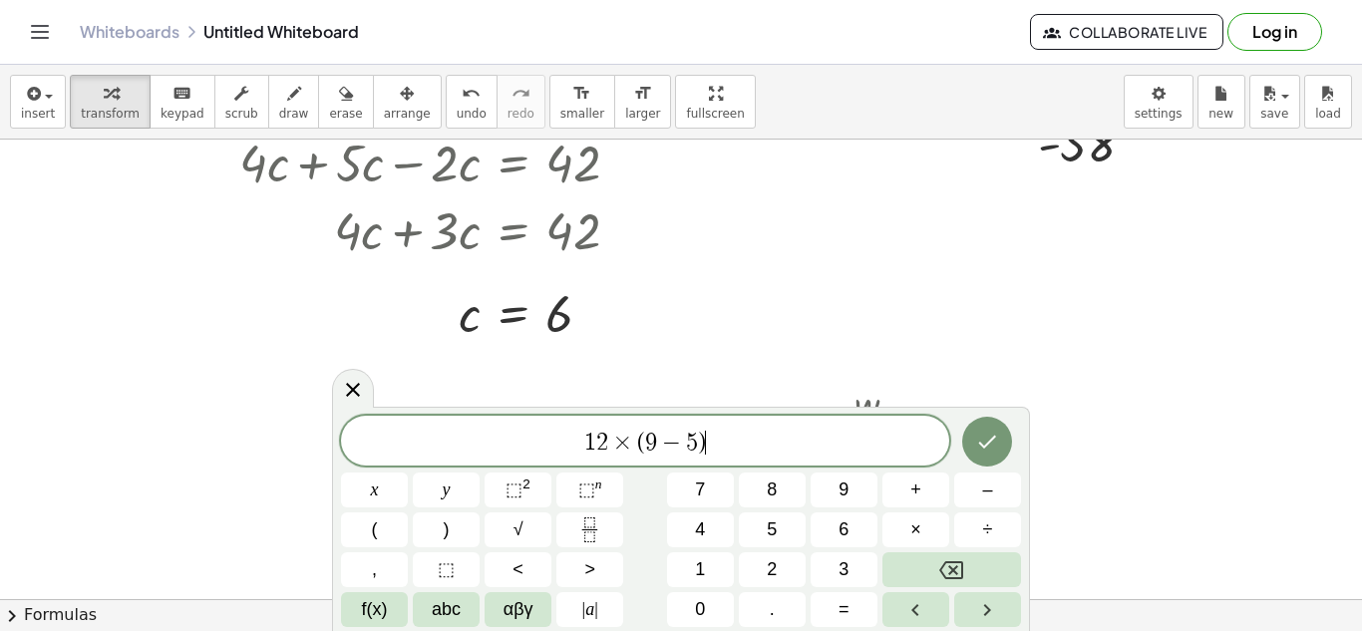
scroll to position [10, 0]
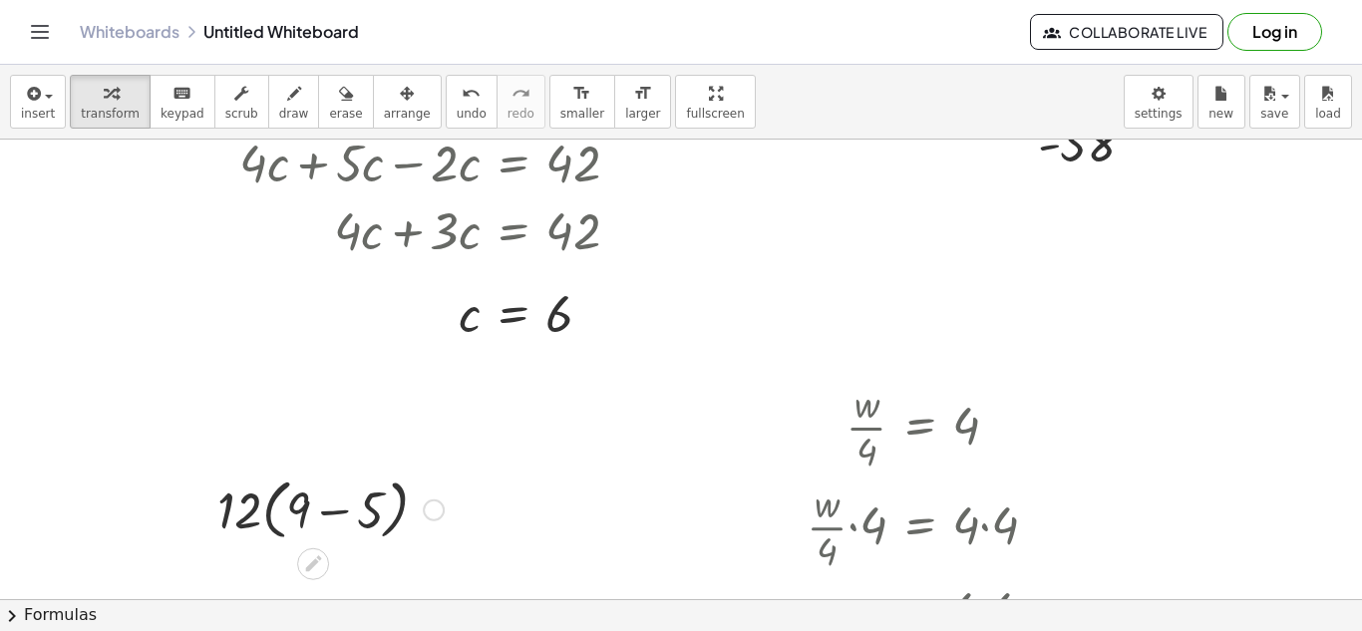
click at [335, 522] on div at bounding box center [330, 508] width 246 height 76
click at [339, 513] on div at bounding box center [330, 508] width 139 height 68
click at [339, 513] on div at bounding box center [330, 508] width 113 height 66
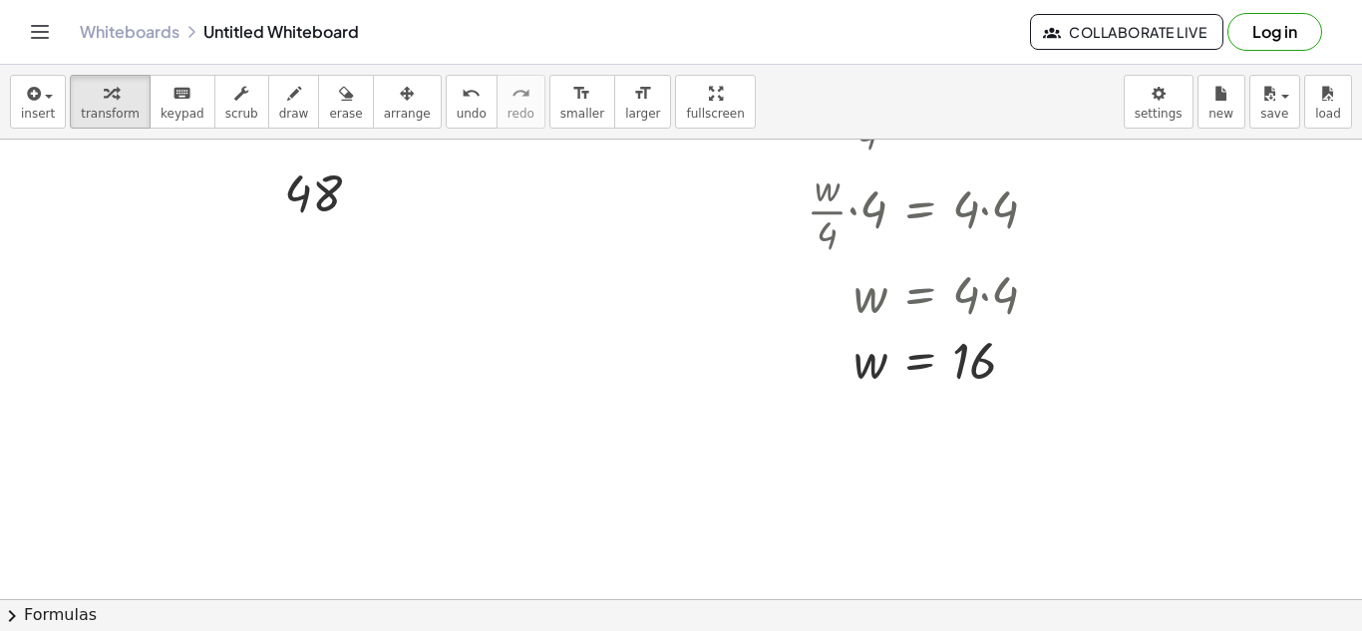
scroll to position [511, 0]
click at [530, 517] on div at bounding box center [681, 317] width 1362 height 1379
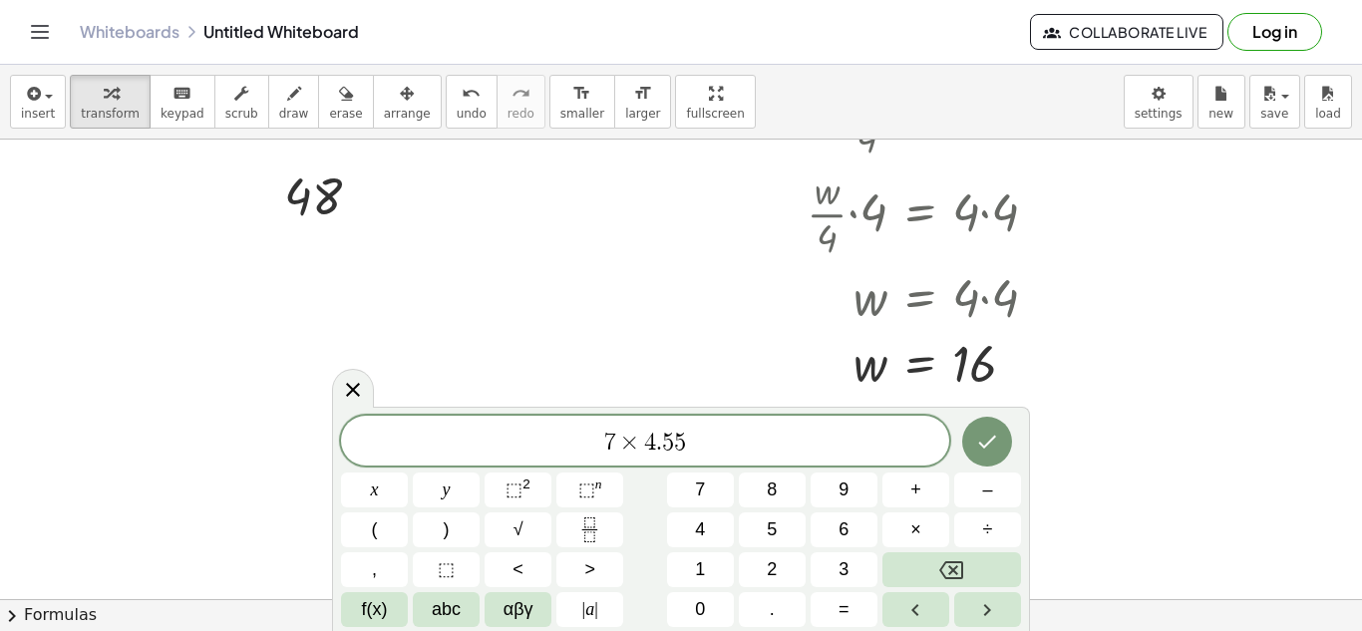
scroll to position [12, 0]
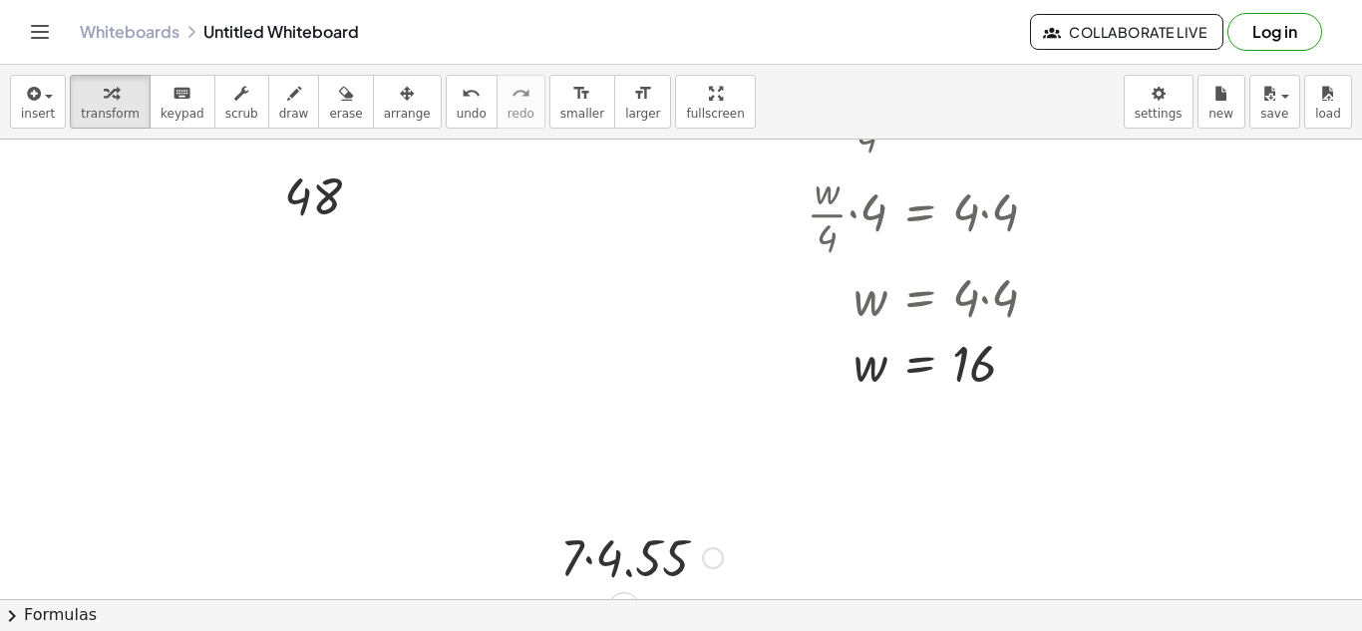
click at [640, 526] on div at bounding box center [641, 556] width 182 height 68
click at [651, 539] on div at bounding box center [641, 556] width 169 height 66
click at [300, 407] on div at bounding box center [681, 317] width 1362 height 1379
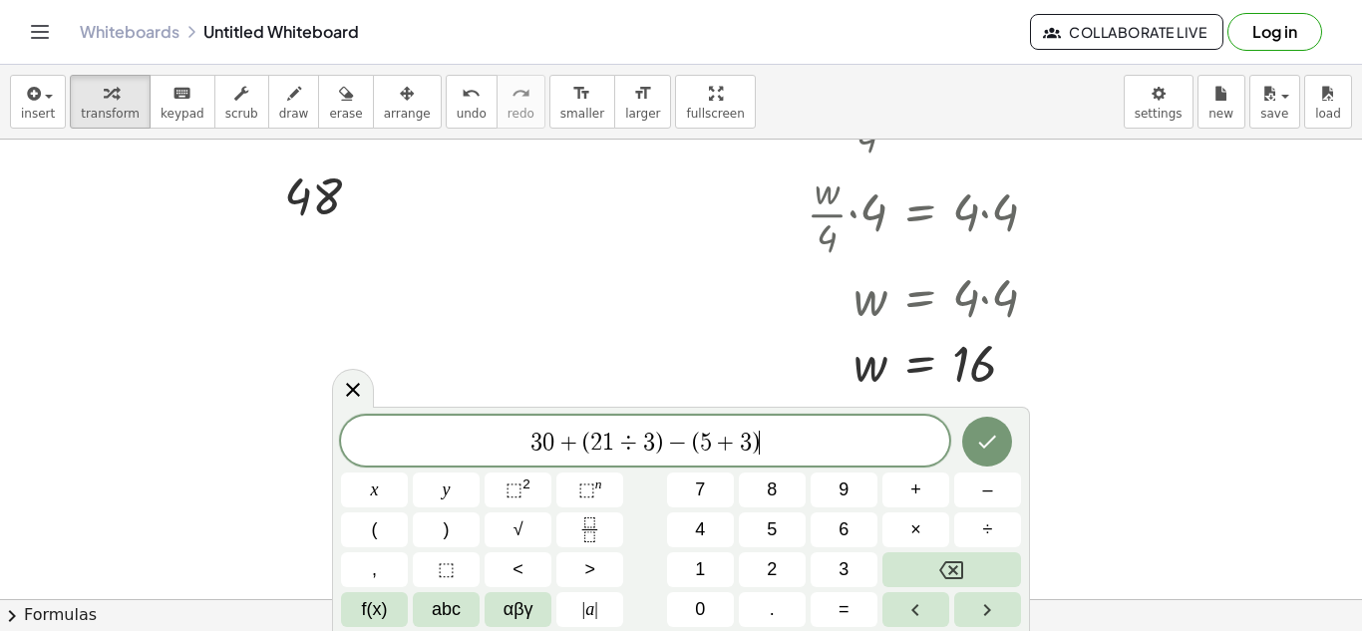
scroll to position [14, 0]
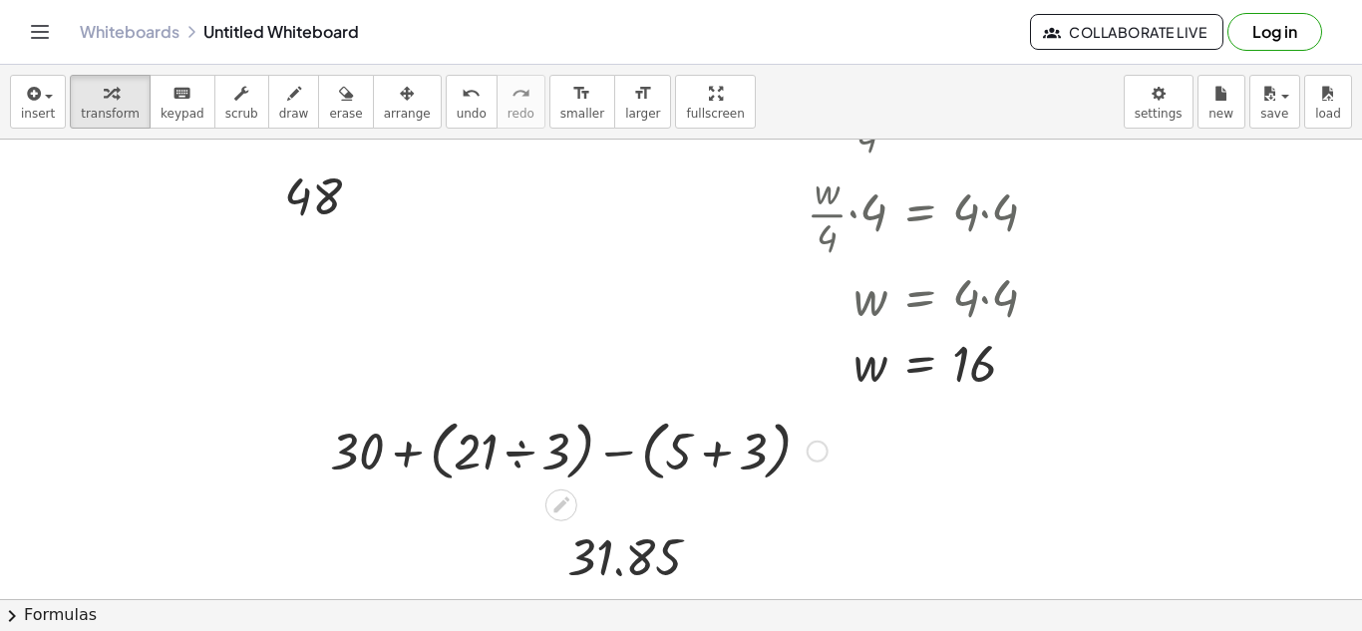
drag, startPoint x: 558, startPoint y: 496, endPoint x: 504, endPoint y: 480, distance: 56.1
drag, startPoint x: 810, startPoint y: 449, endPoint x: 796, endPoint y: 439, distance: 17.1
click at [561, 452] on div "+ 30 + ( · 21 ÷ 3 ) − ( + 5 + 3 )" at bounding box center [561, 452] width 0 height 0
click at [539, 454] on div at bounding box center [578, 450] width 517 height 76
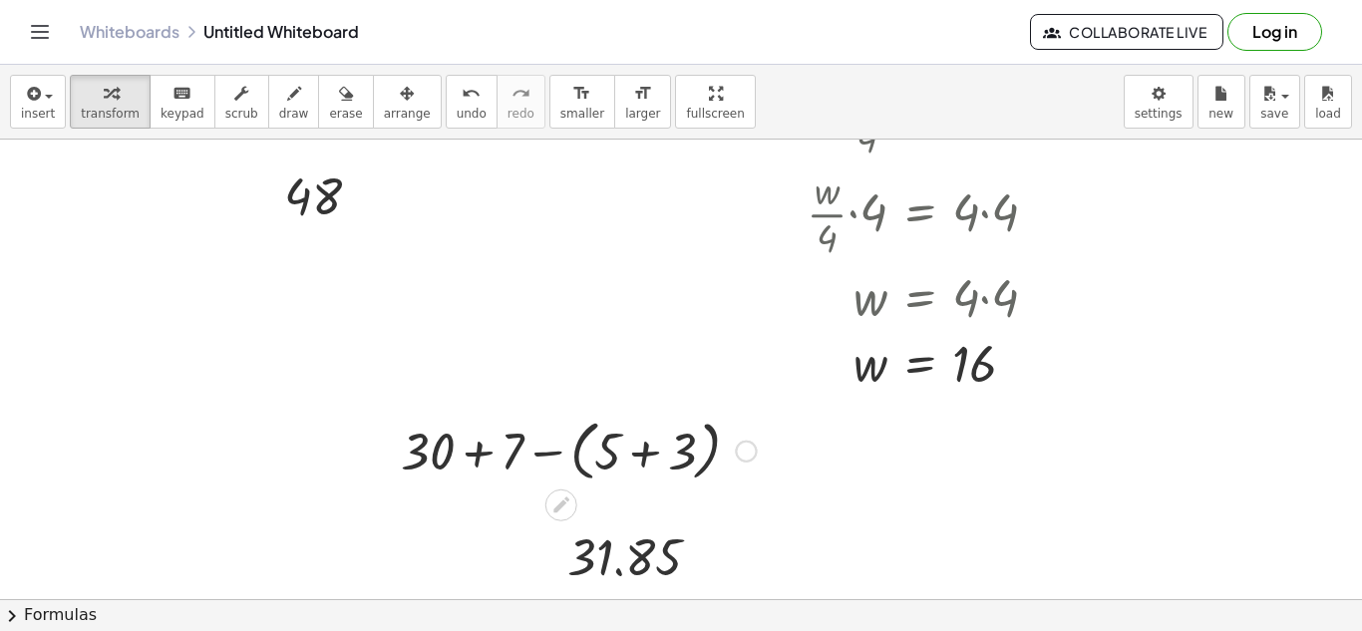
click at [631, 465] on div at bounding box center [578, 450] width 375 height 76
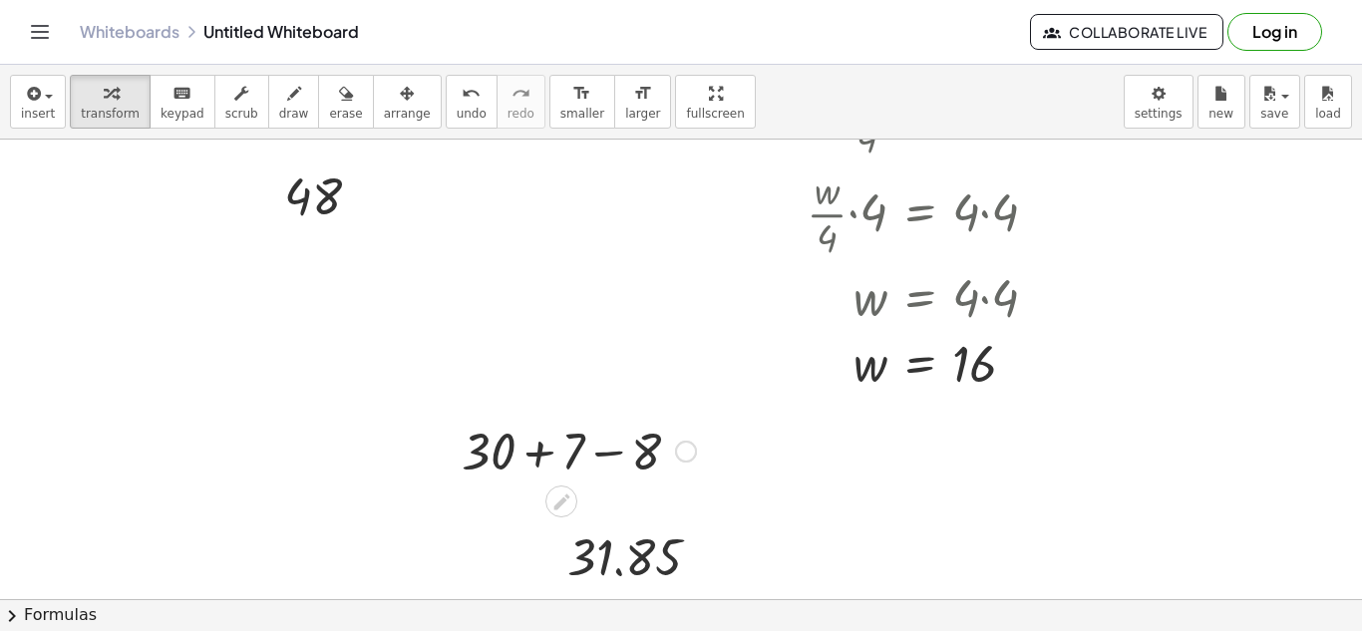
click at [642, 463] on div at bounding box center [579, 450] width 254 height 68
click at [611, 459] on div at bounding box center [578, 450] width 172 height 68
click at [342, 326] on div at bounding box center [681, 317] width 1362 height 1379
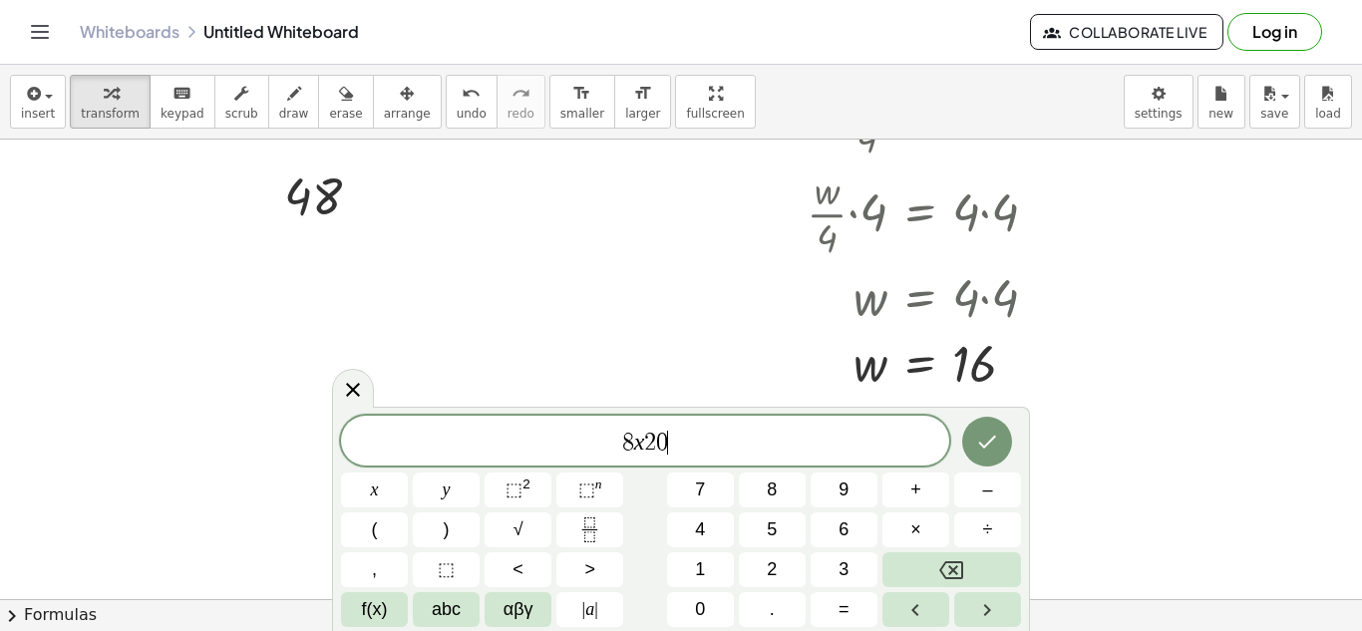
scroll to position [20, 0]
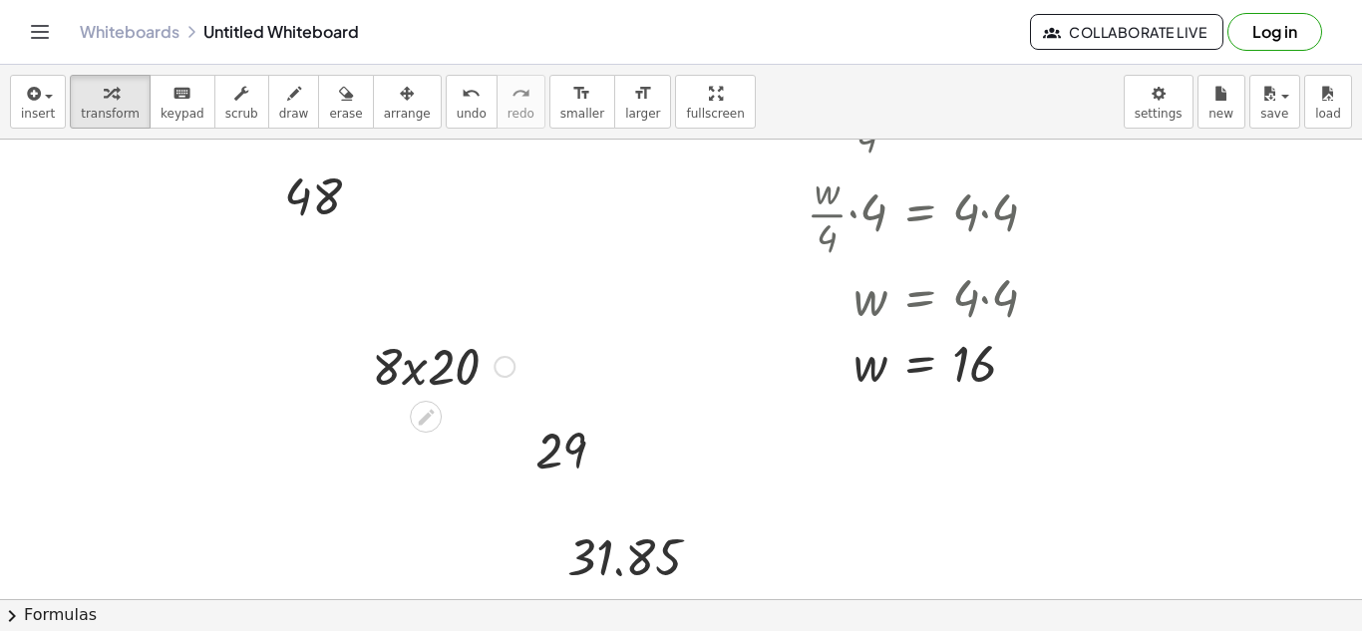
click at [442, 361] on div at bounding box center [443, 365] width 162 height 68
drag, startPoint x: 392, startPoint y: 371, endPoint x: 491, endPoint y: 360, distance: 100.3
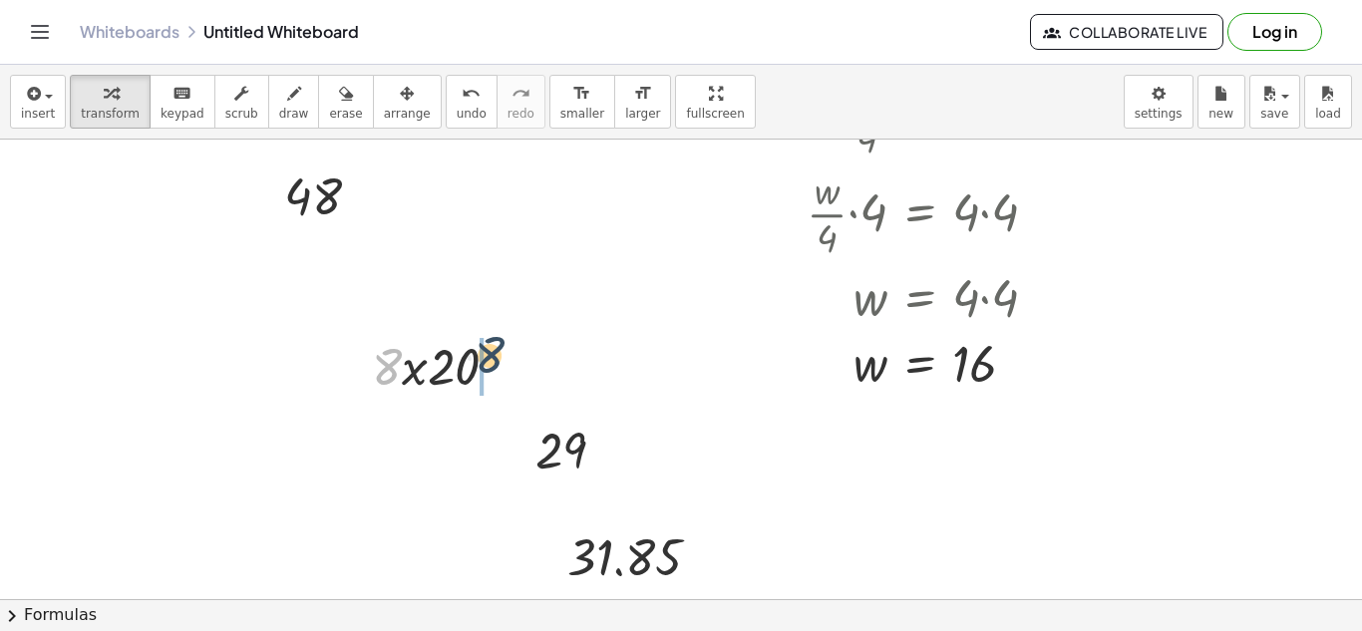
click at [491, 360] on div at bounding box center [443, 365] width 162 height 68
click at [459, 362] on div at bounding box center [443, 365] width 174 height 68
click at [457, 116] on span "undo" at bounding box center [472, 114] width 30 height 14
click at [462, 82] on icon "undo" at bounding box center [471, 94] width 19 height 24
drag, startPoint x: 450, startPoint y: 366, endPoint x: 372, endPoint y: 347, distance: 80.0
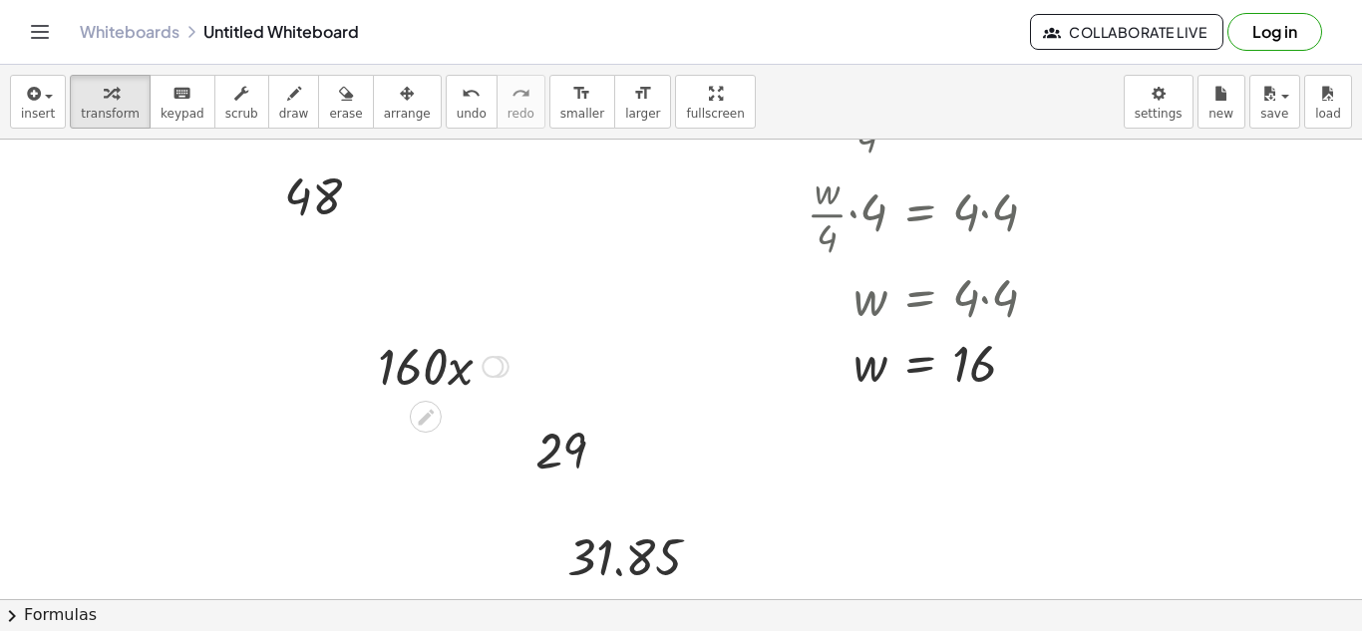
click at [454, 366] on div at bounding box center [443, 365] width 151 height 68
click at [423, 416] on icon at bounding box center [426, 417] width 16 height 16
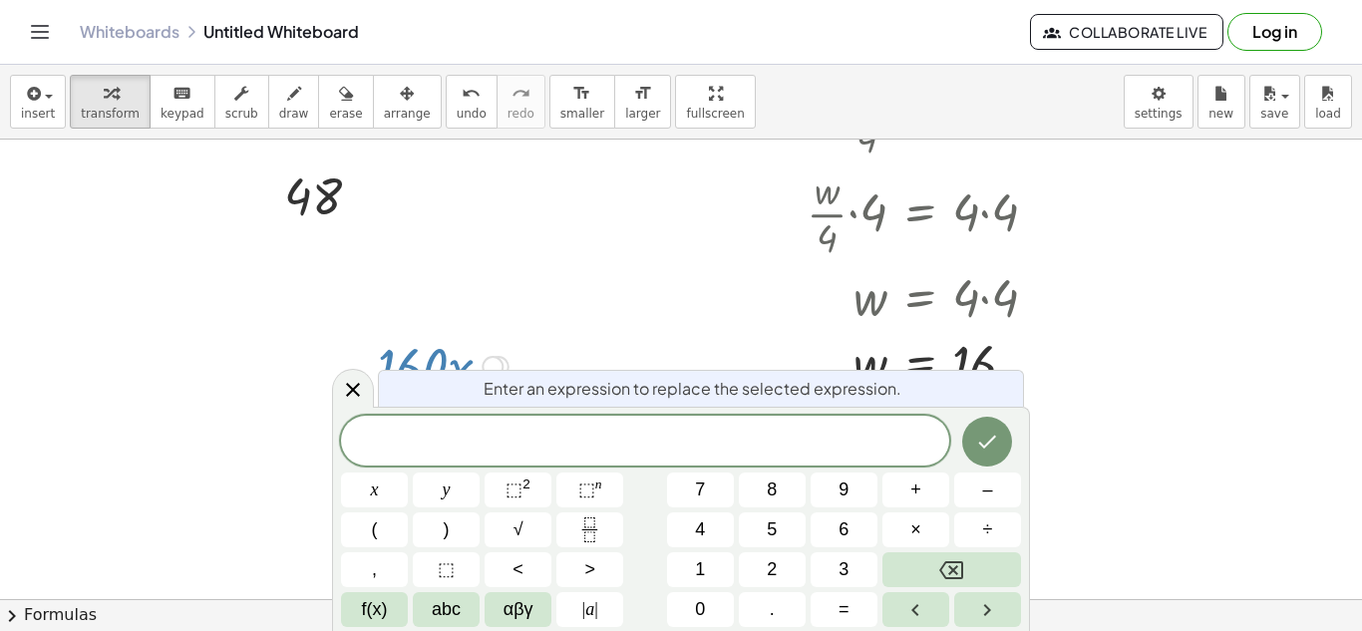
scroll to position [22, 0]
click at [889, 536] on button "×" at bounding box center [915, 529] width 67 height 35
click at [740, 560] on button "2" at bounding box center [772, 569] width 67 height 35
click at [675, 612] on button "0" at bounding box center [700, 609] width 67 height 35
click at [982, 422] on button "Done" at bounding box center [987, 442] width 50 height 50
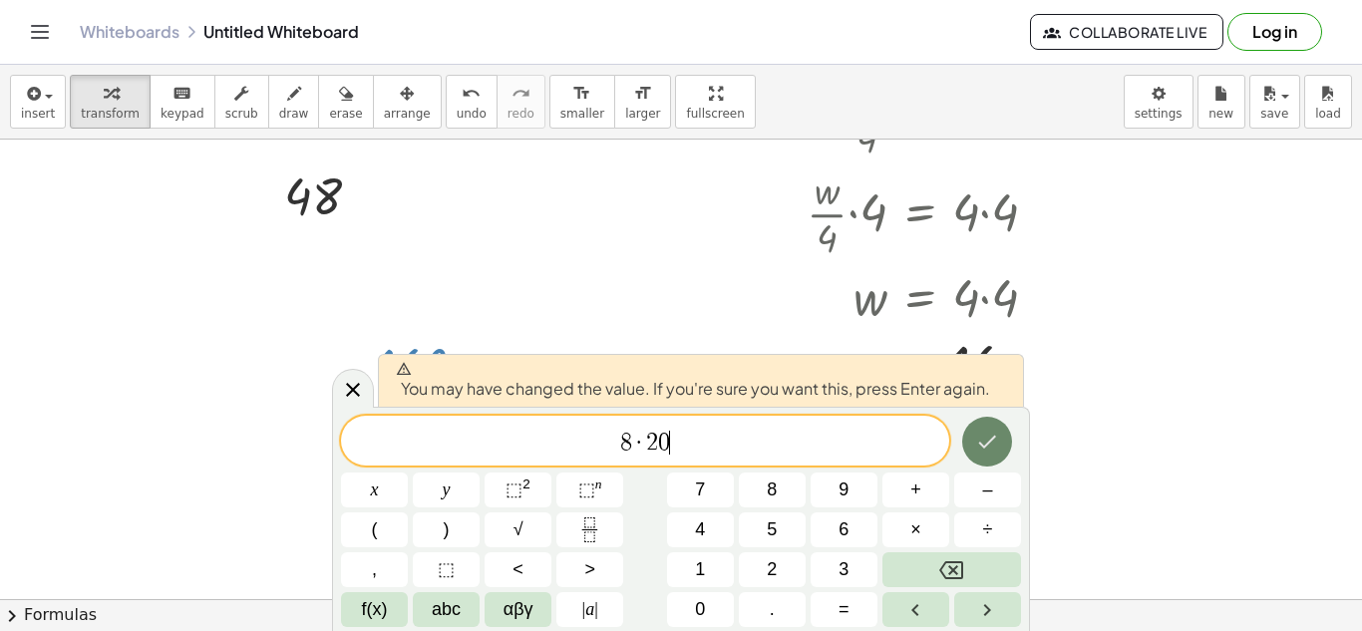
click at [990, 438] on icon "Done" at bounding box center [987, 442] width 24 height 24
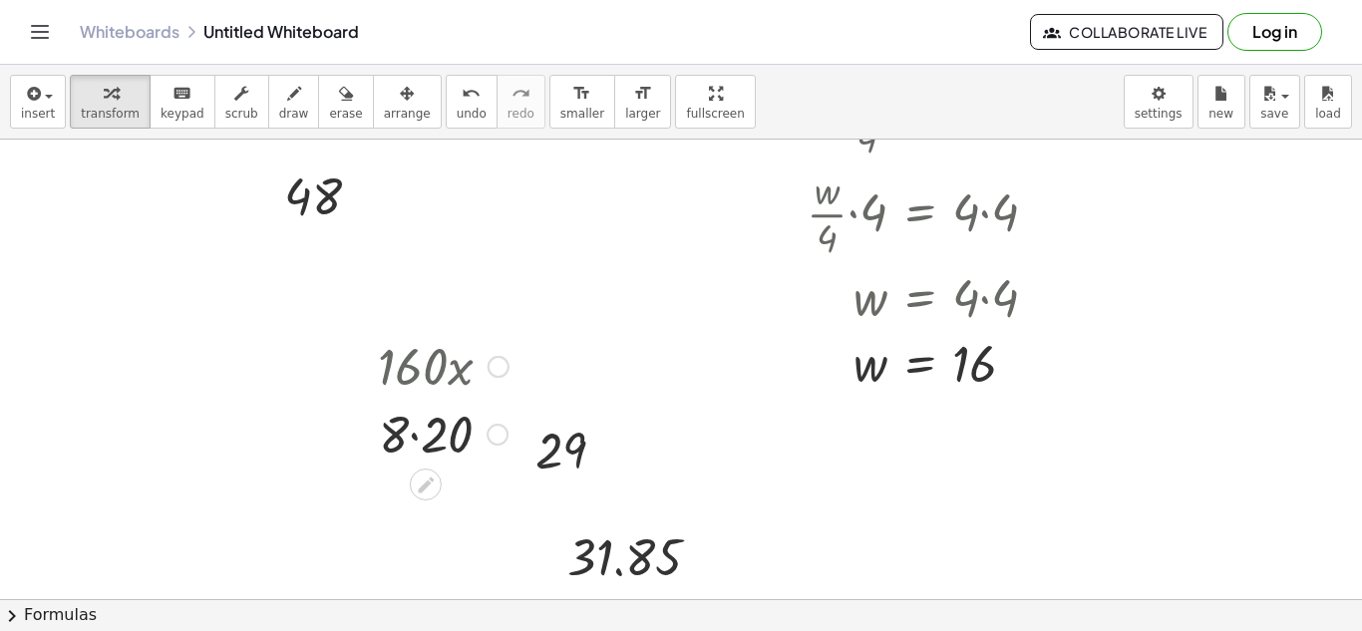
click at [434, 412] on div at bounding box center [443, 433] width 151 height 68
click at [511, 304] on div at bounding box center [681, 317] width 1362 height 1379
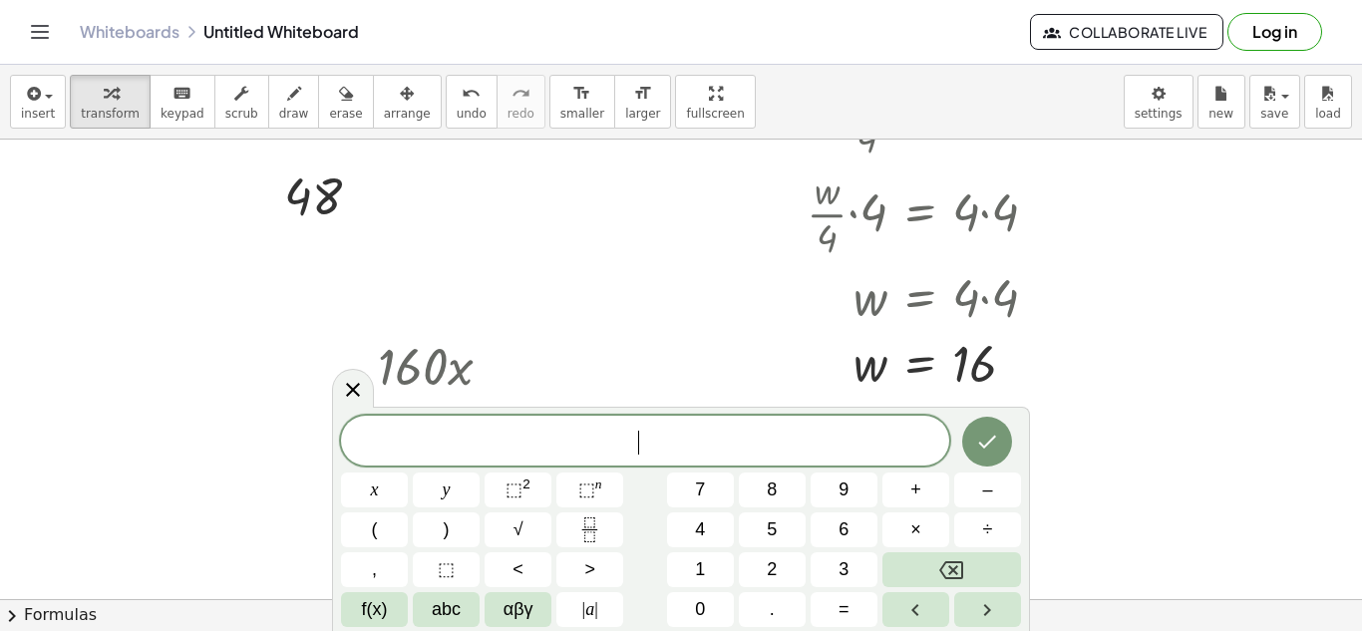
click at [565, 244] on div at bounding box center [681, 317] width 1362 height 1379
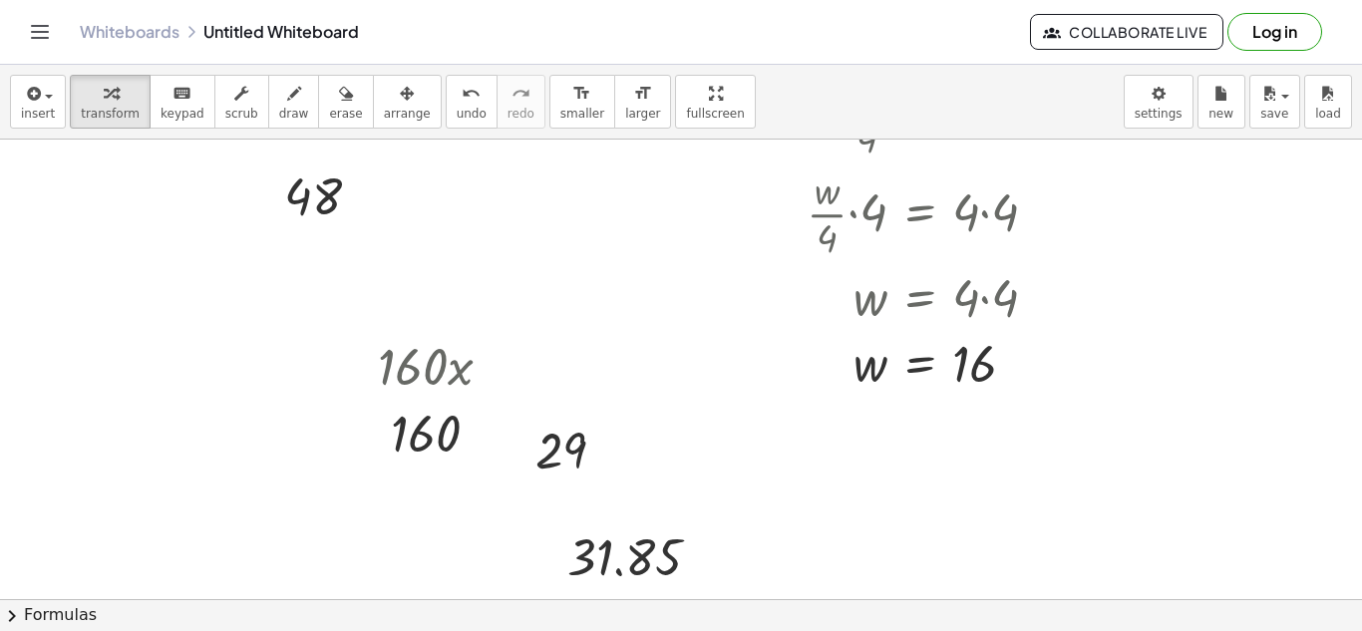
click at [983, 503] on div at bounding box center [681, 317] width 1362 height 1379
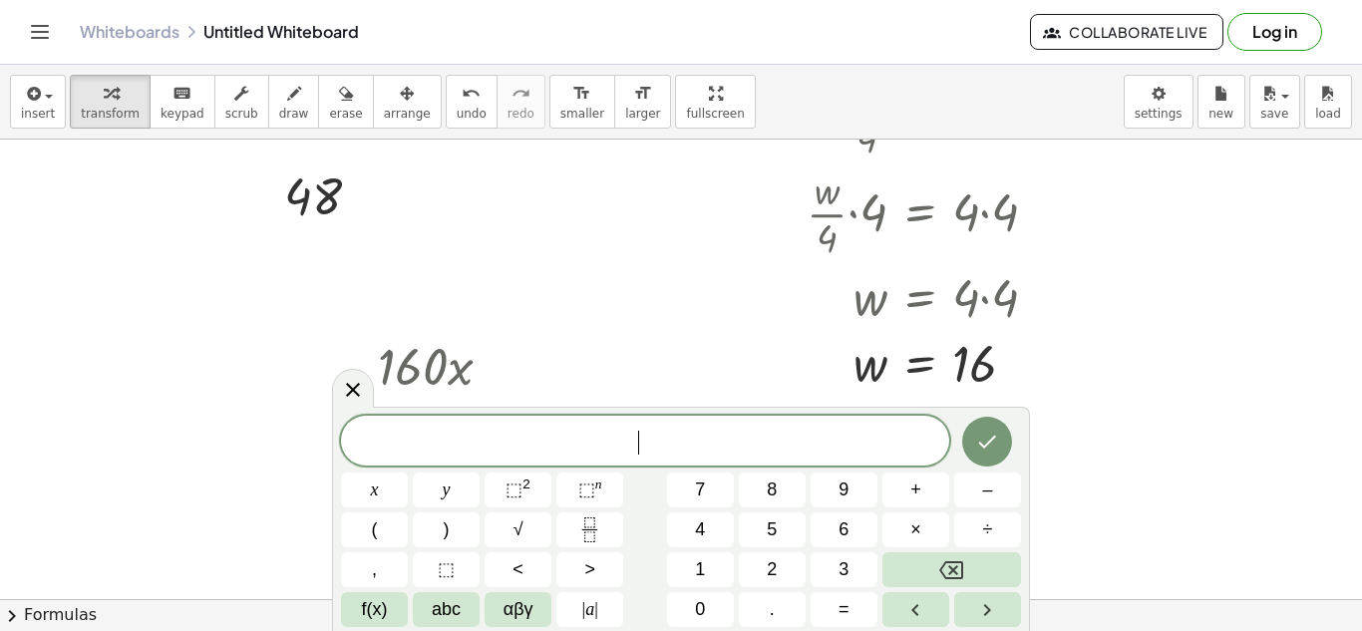
scroll to position [23, 0]
click at [904, 526] on button "×" at bounding box center [915, 529] width 67 height 35
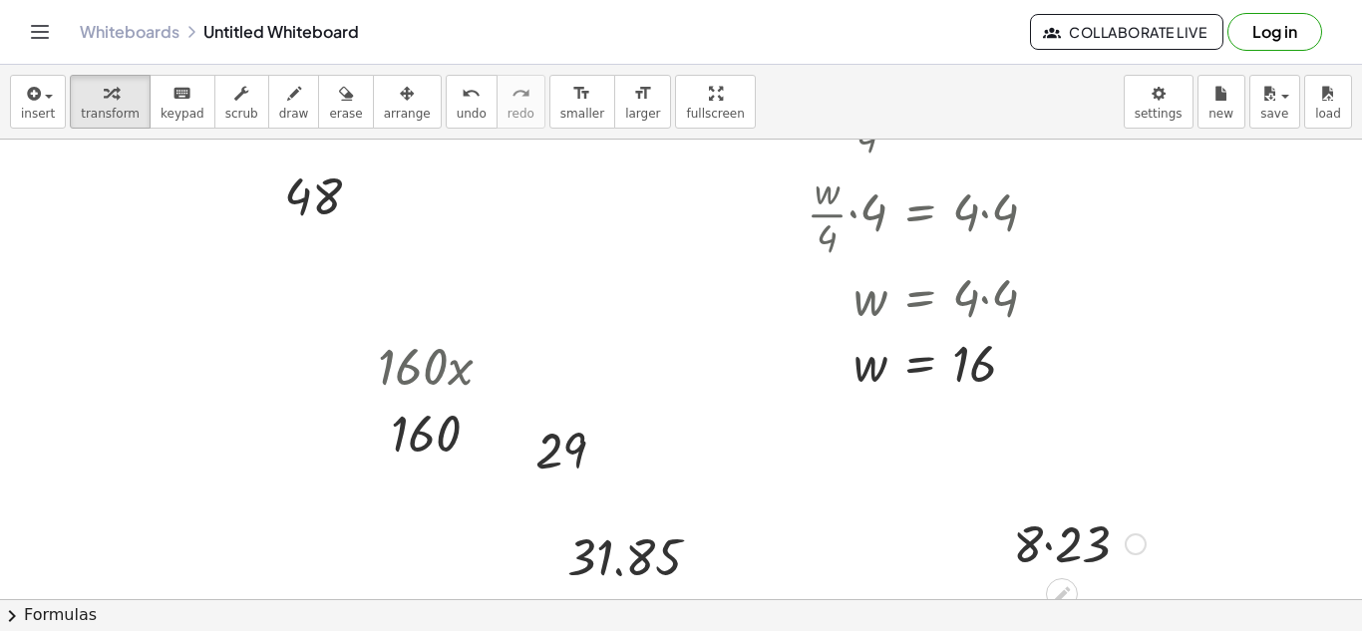
click at [1078, 519] on div at bounding box center [1079, 542] width 153 height 68
click at [679, 414] on div at bounding box center [681, 317] width 1362 height 1379
click at [774, 450] on div at bounding box center [768, 453] width 138 height 68
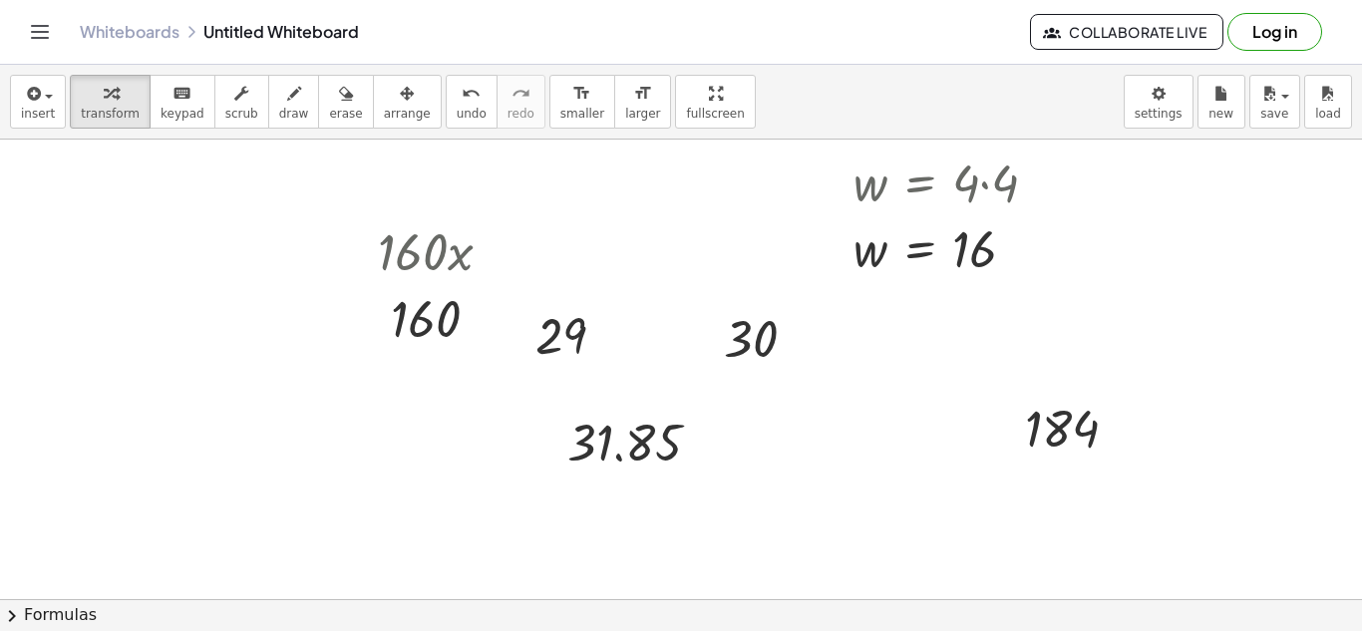
scroll to position [633, 0]
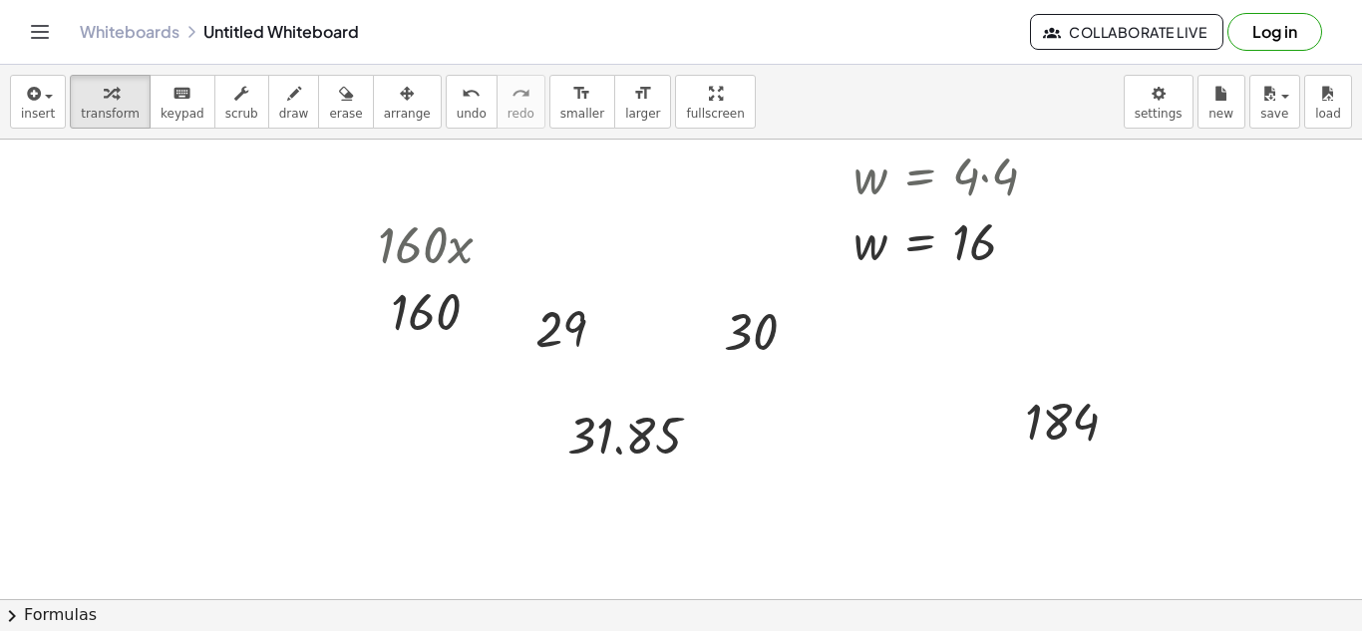
click at [254, 485] on div at bounding box center [681, 196] width 1362 height 1379
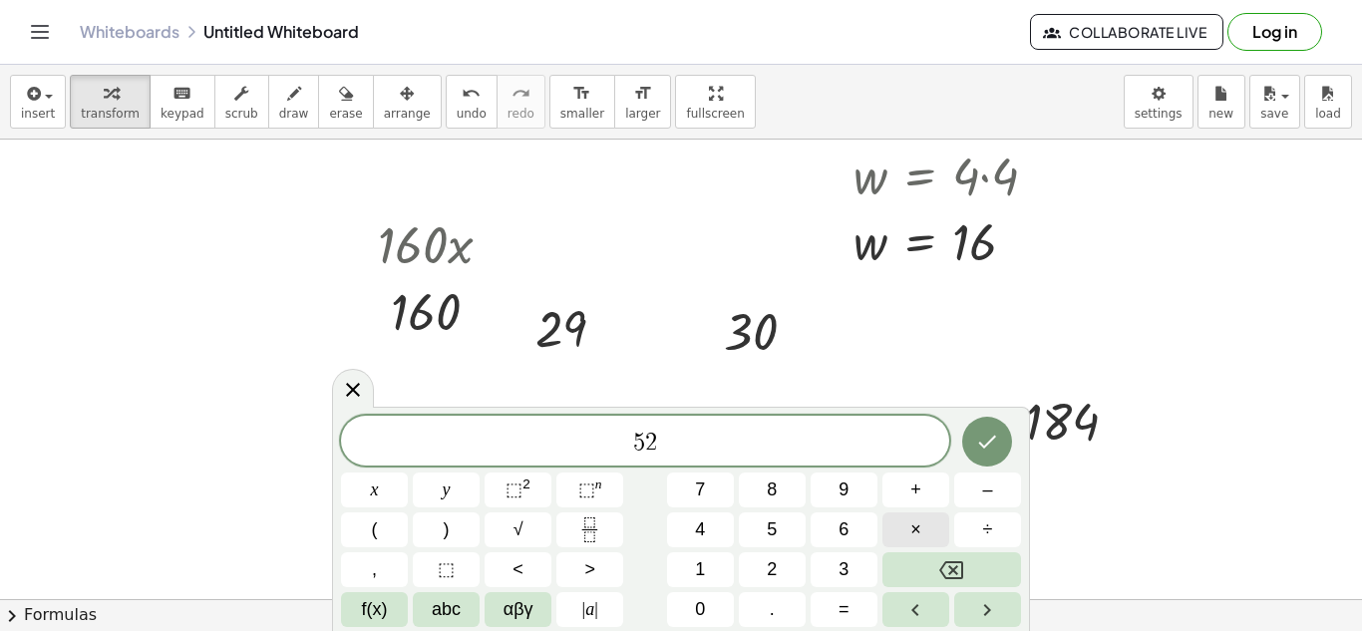
click at [897, 518] on button "×" at bounding box center [915, 529] width 67 height 35
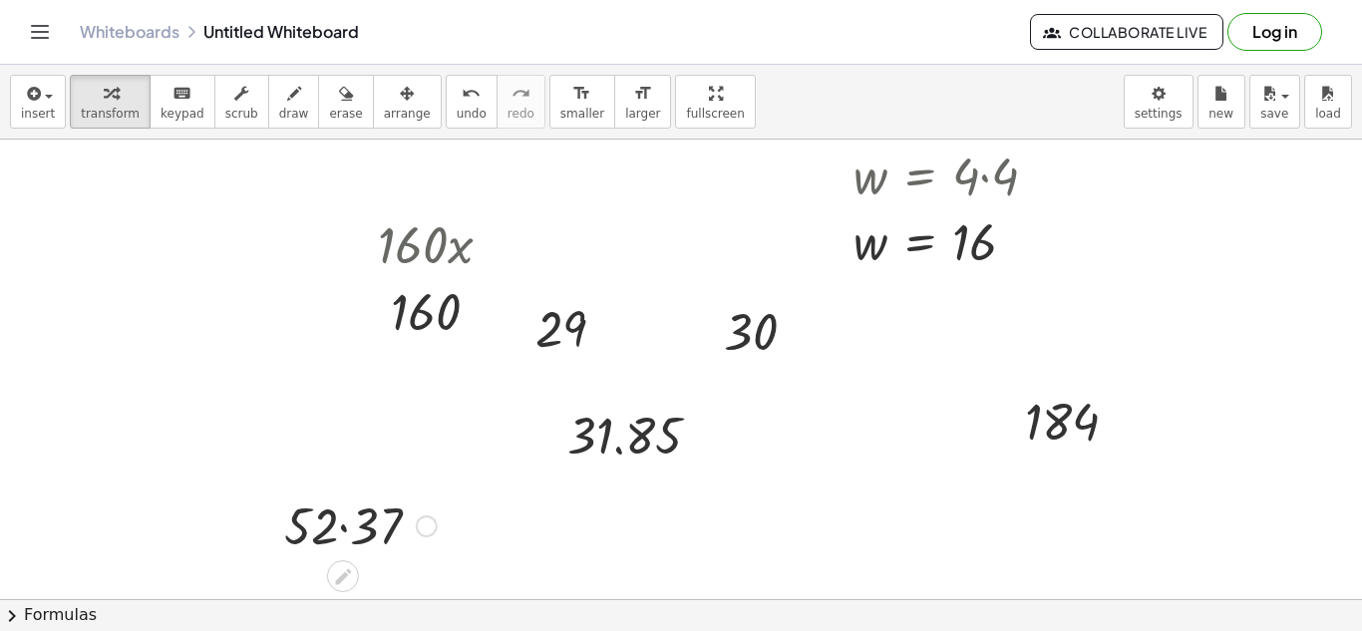
click at [376, 531] on div at bounding box center [360, 524] width 172 height 68
click at [376, 531] on div at bounding box center [360, 524] width 162 height 66
